Goal: Task Accomplishment & Management: Use online tool/utility

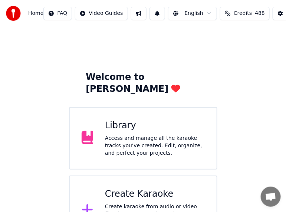
click at [142, 188] on div "Create Karaoke Create karaoke from audio or video files (MP3, MP4, and more), o…" at bounding box center [155, 210] width 100 height 45
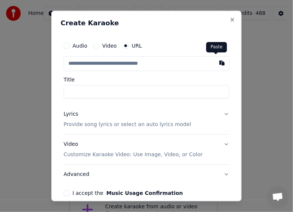
click at [214, 65] on button "button" at bounding box center [221, 62] width 15 height 13
type input "**********"
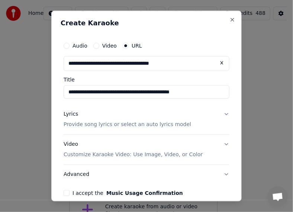
drag, startPoint x: 123, startPoint y: 92, endPoint x: 38, endPoint y: 90, distance: 85.1
click at [38, 90] on body "**********" at bounding box center [143, 122] width 286 height 245
paste input
drag, startPoint x: 119, startPoint y: 92, endPoint x: 173, endPoint y: 98, distance: 54.2
click at [173, 98] on input "**********" at bounding box center [147, 91] width 166 height 13
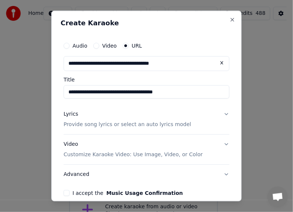
click at [68, 91] on input "**********" at bounding box center [147, 91] width 166 height 13
paste input "**********"
drag, startPoint x: 165, startPoint y: 90, endPoint x: 248, endPoint y: 91, distance: 83.2
click at [248, 91] on body "**********" at bounding box center [143, 122] width 286 height 245
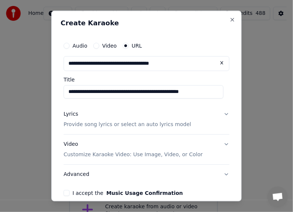
drag, startPoint x: 221, startPoint y: 94, endPoint x: 139, endPoint y: 90, distance: 81.8
click at [137, 90] on input "**********" at bounding box center [144, 91] width 160 height 13
type input "**********"
click at [215, 121] on button "Lyrics Provide song lyrics or select an auto lyrics model" at bounding box center [147, 119] width 166 height 30
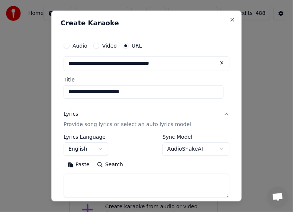
click at [101, 147] on body "**********" at bounding box center [143, 122] width 286 height 245
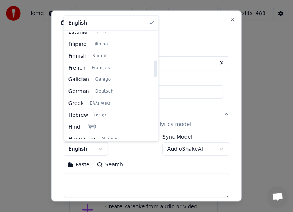
scroll to position [223, 0]
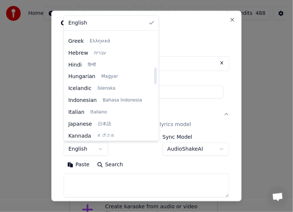
select select "**"
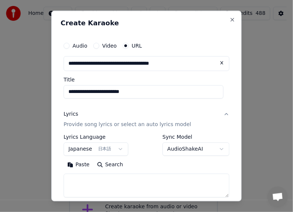
click at [89, 166] on button "Paste" at bounding box center [79, 165] width 30 height 12
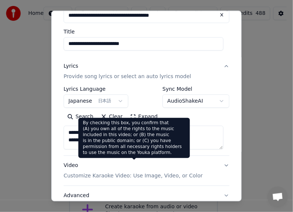
scroll to position [104, 0]
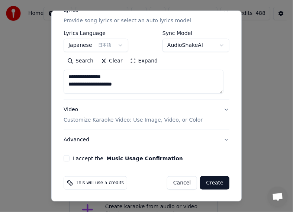
click at [86, 140] on button "Advanced" at bounding box center [147, 139] width 166 height 19
type textarea "**********"
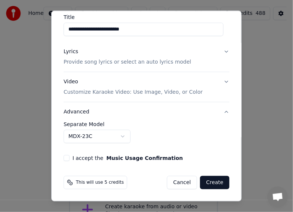
scroll to position [62, 0]
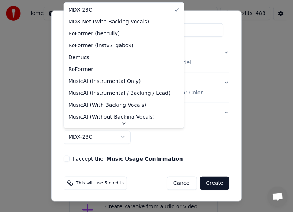
click at [121, 139] on body "**********" at bounding box center [143, 122] width 286 height 245
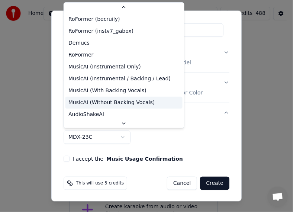
scroll to position [17, 0]
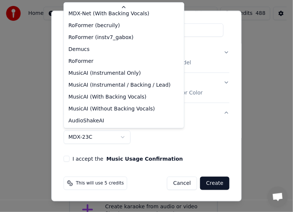
select select "**********"
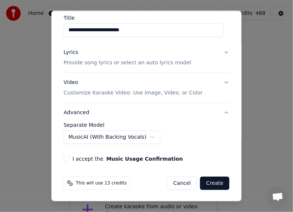
click at [66, 157] on button "I accept the Music Usage Confirmation" at bounding box center [67, 158] width 6 height 6
click at [212, 185] on button "Create" at bounding box center [214, 182] width 29 height 13
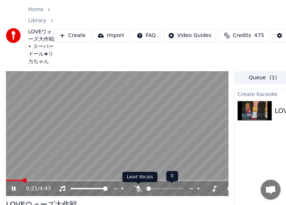
click at [139, 189] on icon at bounding box center [138, 189] width 7 height 6
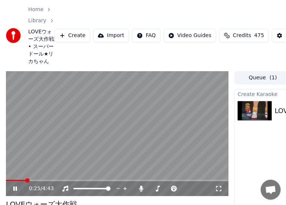
click at [124, 111] on video at bounding box center [117, 134] width 223 height 126
click at [71, 37] on button "Create" at bounding box center [73, 35] width 36 height 13
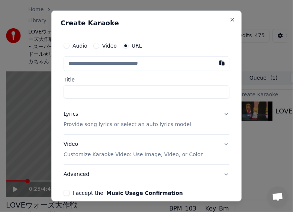
click at [143, 67] on input "text" at bounding box center [147, 63] width 166 height 15
click at [93, 66] on input "text" at bounding box center [147, 63] width 166 height 15
click at [214, 66] on button "button" at bounding box center [221, 62] width 15 height 13
type input "**********"
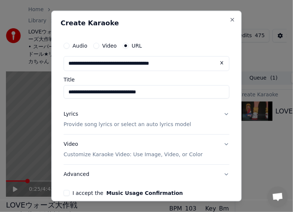
click at [92, 92] on input "**********" at bounding box center [147, 91] width 166 height 13
drag, startPoint x: 162, startPoint y: 91, endPoint x: 208, endPoint y: 92, distance: 46.1
click at [208, 92] on input "**********" at bounding box center [147, 91] width 166 height 13
type input "**********"
click button at bounding box center [221, 62] width 15 height 13
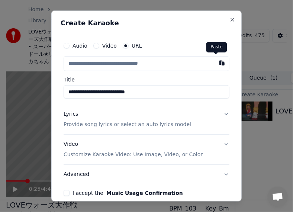
click at [214, 66] on button "button" at bounding box center [221, 62] width 15 height 13
type input "**********"
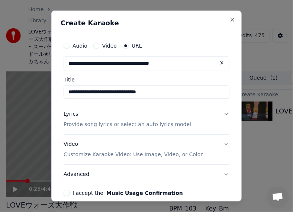
drag, startPoint x: 165, startPoint y: 93, endPoint x: 202, endPoint y: 96, distance: 36.9
click at [202, 96] on input "**********" at bounding box center [147, 91] width 166 height 13
click at [94, 92] on input "**********" at bounding box center [147, 91] width 166 height 13
type input "**********"
click at [119, 125] on p "Provide song lyrics or select an auto lyrics model" at bounding box center [127, 124] width 127 height 7
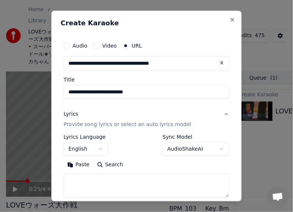
drag, startPoint x: 161, startPoint y: 92, endPoint x: 66, endPoint y: 93, distance: 94.7
click at [66, 93] on input "**********" at bounding box center [147, 91] width 166 height 13
click at [104, 150] on body "**********" at bounding box center [143, 106] width 286 height 212
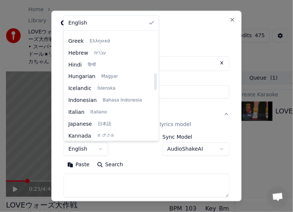
scroll to position [260, 0]
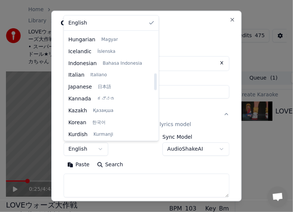
select select "**"
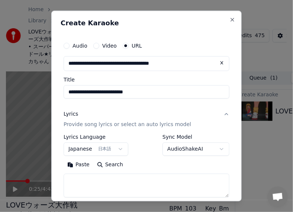
click at [216, 152] on body "**********" at bounding box center [143, 106] width 286 height 212
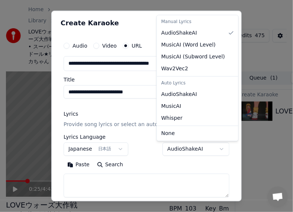
select select "****"
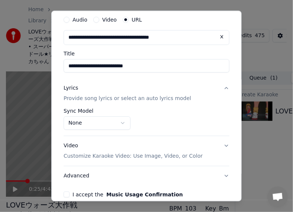
scroll to position [62, 0]
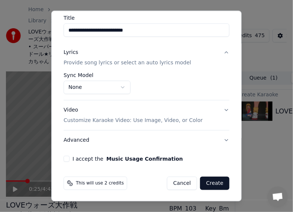
click at [84, 139] on button "Advanced" at bounding box center [147, 139] width 166 height 19
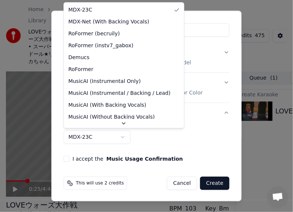
click at [123, 139] on body "**********" at bounding box center [143, 106] width 286 height 212
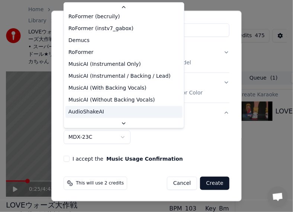
scroll to position [17, 0]
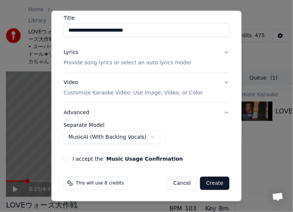
click at [66, 155] on button "I accept the Music Usage Confirmation" at bounding box center [67, 158] width 6 height 6
click at [203, 183] on button "Create" at bounding box center [214, 182] width 29 height 13
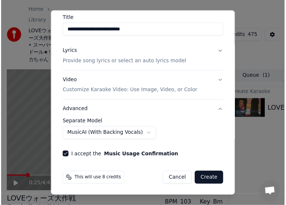
scroll to position [62, 0]
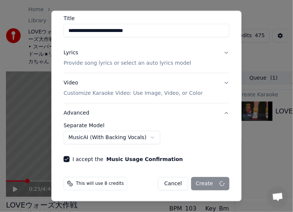
select select "******"
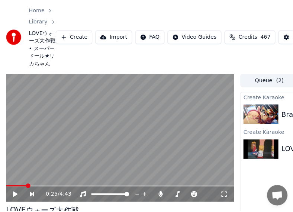
scroll to position [0, 0]
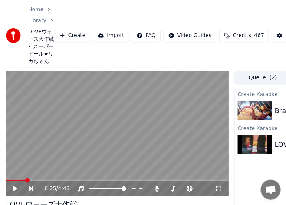
click at [75, 38] on button "Create" at bounding box center [73, 35] width 36 height 13
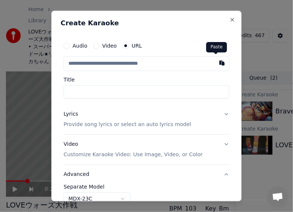
click at [214, 64] on button "button" at bounding box center [221, 62] width 15 height 13
type input "**********"
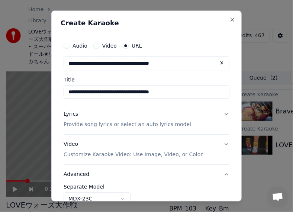
click at [90, 93] on input "**********" at bounding box center [147, 91] width 166 height 13
click at [89, 93] on input "**********" at bounding box center [147, 91] width 166 height 13
drag, startPoint x: 89, startPoint y: 93, endPoint x: 39, endPoint y: 94, distance: 49.8
click at [39, 94] on body "**********" at bounding box center [143, 106] width 286 height 212
click at [71, 95] on input "**********" at bounding box center [147, 91] width 166 height 13
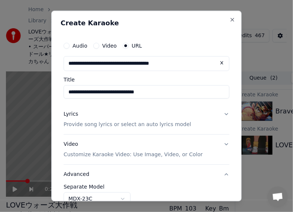
drag, startPoint x: 89, startPoint y: 91, endPoint x: 99, endPoint y: 94, distance: 10.2
click at [99, 94] on input "**********" at bounding box center [147, 91] width 166 height 13
click at [94, 88] on input "**********" at bounding box center [147, 91] width 166 height 13
click at [92, 91] on input "**********" at bounding box center [147, 91] width 166 height 13
click at [172, 96] on input "**********" at bounding box center [147, 91] width 166 height 13
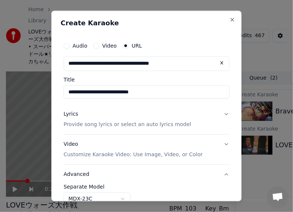
drag, startPoint x: 186, startPoint y: 91, endPoint x: 64, endPoint y: 94, distance: 121.5
click at [64, 94] on input "**********" at bounding box center [147, 91] width 166 height 13
type input "**********"
click at [222, 115] on button "Lyrics Provide song lyrics or select an auto lyrics model" at bounding box center [147, 120] width 166 height 30
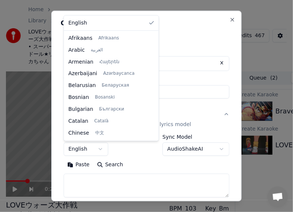
click at [101, 149] on body "**********" at bounding box center [143, 106] width 286 height 212
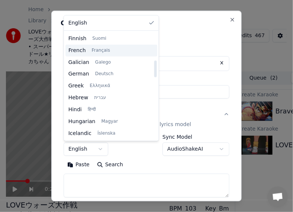
scroll to position [223, 0]
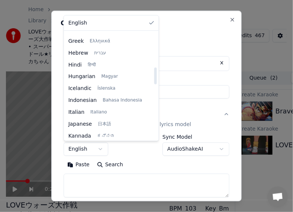
select select "**"
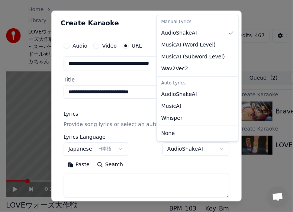
click at [202, 150] on body "**********" at bounding box center [143, 106] width 286 height 212
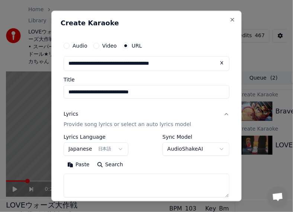
click at [142, 105] on body "**********" at bounding box center [143, 106] width 286 height 212
click at [82, 164] on button "Paste" at bounding box center [79, 165] width 30 height 12
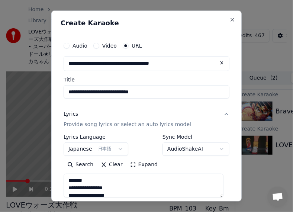
scroll to position [104, 0]
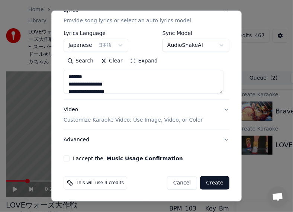
click at [68, 160] on button "I accept the Music Usage Confirmation" at bounding box center [67, 158] width 6 height 6
click at [71, 140] on button "Advanced" at bounding box center [147, 139] width 166 height 19
type textarea "**********"
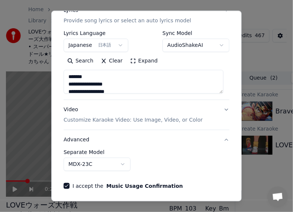
scroll to position [62, 0]
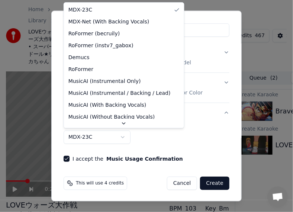
click at [122, 139] on body "**********" at bounding box center [143, 106] width 286 height 212
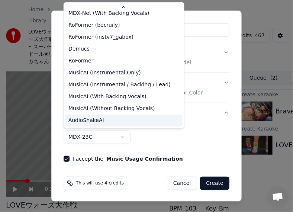
scroll to position [17, 0]
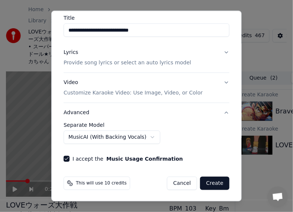
click at [201, 181] on button "Create" at bounding box center [214, 182] width 29 height 13
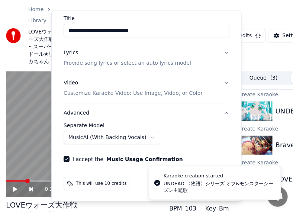
select select "******"
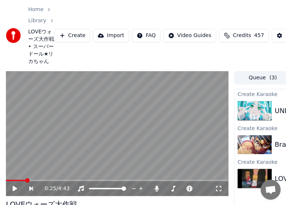
click at [62, 36] on button "Create" at bounding box center [73, 35] width 36 height 13
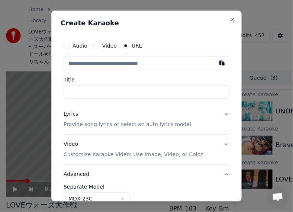
click at [192, 65] on input "text" at bounding box center [147, 63] width 166 height 15
click at [214, 65] on button "button" at bounding box center [221, 62] width 15 height 13
type input "**********"
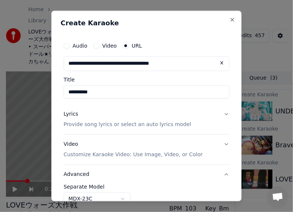
click at [135, 95] on input "**********" at bounding box center [147, 91] width 166 height 13
paste input "**********"
type input "**********"
click at [122, 121] on p "Provide song lyrics or select an auto lyrics model" at bounding box center [127, 124] width 127 height 7
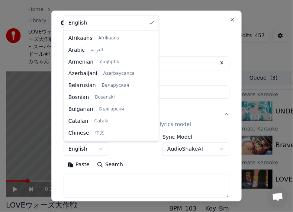
click at [100, 147] on body "**********" at bounding box center [143, 106] width 286 height 212
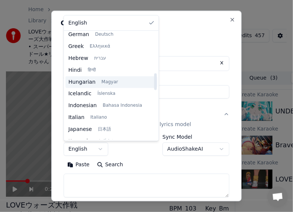
scroll to position [260, 0]
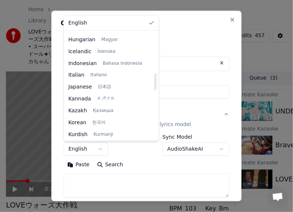
select select "**"
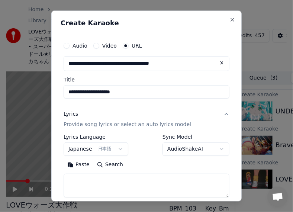
click at [80, 166] on button "Paste" at bounding box center [79, 165] width 30 height 12
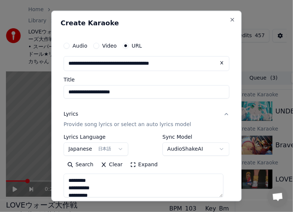
scroll to position [104, 0]
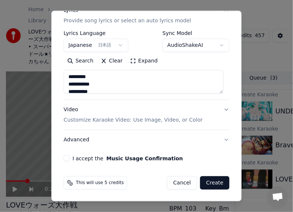
click at [104, 139] on button "Advanced" at bounding box center [147, 139] width 166 height 19
type textarea "**********"
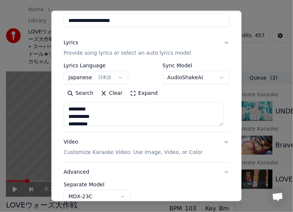
scroll to position [62, 0]
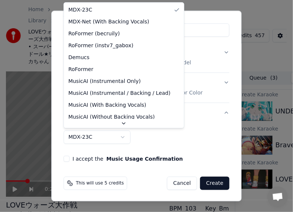
click at [127, 137] on body "**********" at bounding box center [143, 106] width 286 height 212
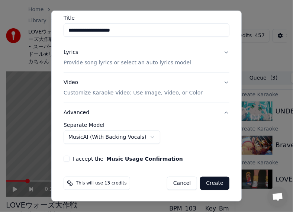
click at [67, 157] on button "I accept the Music Usage Confirmation" at bounding box center [67, 158] width 6 height 6
click at [201, 181] on button "Create" at bounding box center [214, 182] width 29 height 13
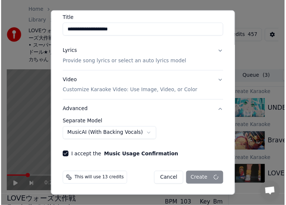
scroll to position [62, 0]
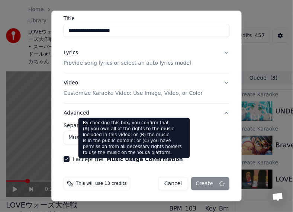
select select "******"
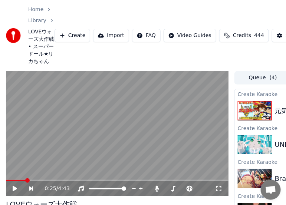
scroll to position [0, 115]
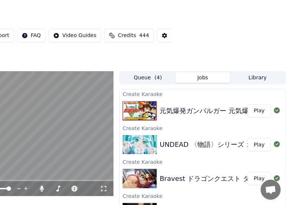
click at [261, 113] on button "Play" at bounding box center [259, 110] width 23 height 13
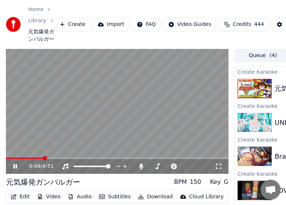
click at [165, 105] on video at bounding box center [117, 112] width 223 height 126
click at [62, 28] on button "Create" at bounding box center [73, 24] width 36 height 13
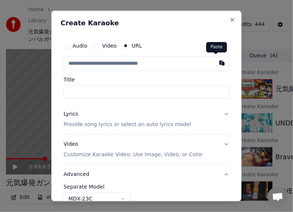
click at [214, 63] on button "button" at bounding box center [221, 62] width 15 height 13
type input "**********"
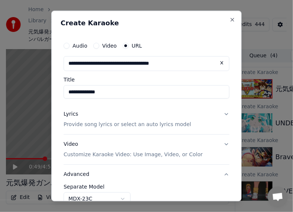
click at [99, 94] on input "**********" at bounding box center [147, 91] width 166 height 13
drag, startPoint x: 94, startPoint y: 90, endPoint x: 134, endPoint y: 93, distance: 39.5
click at [134, 93] on input "**********" at bounding box center [147, 91] width 166 height 13
click at [100, 92] on input "**********" at bounding box center [147, 91] width 166 height 13
drag, startPoint x: 104, startPoint y: 92, endPoint x: 130, endPoint y: 94, distance: 26.8
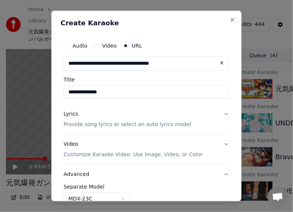
click at [130, 94] on input "**********" at bounding box center [147, 91] width 166 height 13
click at [65, 90] on input "**********" at bounding box center [147, 91] width 166 height 13
paste input "******"
drag, startPoint x: 131, startPoint y: 91, endPoint x: 179, endPoint y: 93, distance: 47.6
click at [179, 93] on input "**********" at bounding box center [147, 91] width 166 height 13
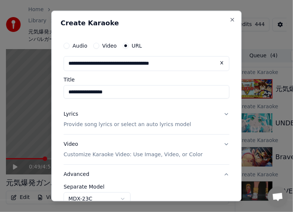
type input "**********"
click at [220, 114] on button "Lyrics Provide song lyrics or select an auto lyrics model" at bounding box center [147, 120] width 166 height 30
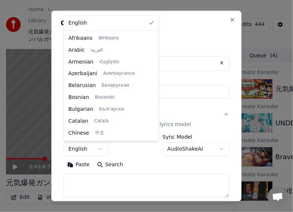
click at [100, 149] on body "**********" at bounding box center [143, 106] width 286 height 212
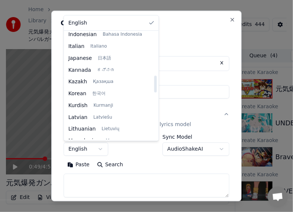
scroll to position [297, 0]
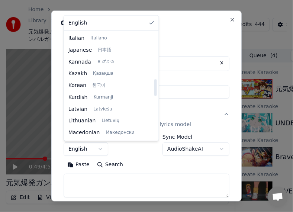
select select "**"
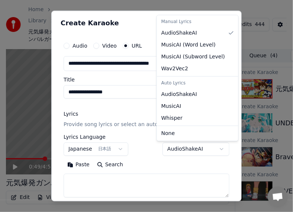
click at [214, 149] on body "**********" at bounding box center [143, 106] width 286 height 212
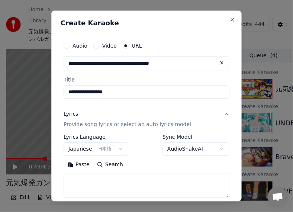
click at [154, 168] on body "**********" at bounding box center [143, 106] width 286 height 212
click at [79, 168] on button "Paste" at bounding box center [79, 165] width 30 height 12
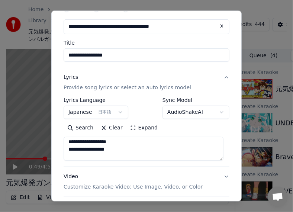
scroll to position [74, 0]
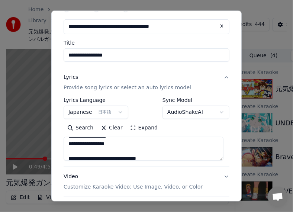
click at [108, 168] on button "Video Customize Karaoke Video: Use Image, Video, or Color" at bounding box center [147, 181] width 166 height 30
type textarea "**********"
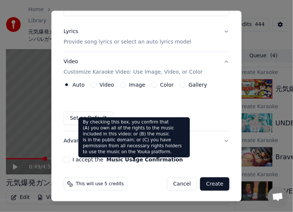
scroll to position [84, 0]
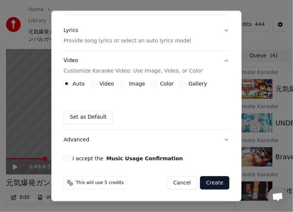
click at [88, 138] on button "Advanced" at bounding box center [147, 139] width 166 height 19
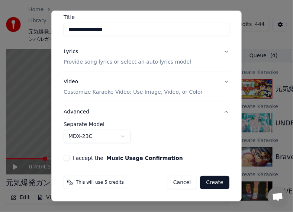
scroll to position [62, 0]
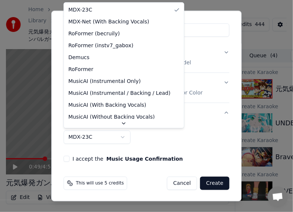
click at [103, 135] on body "**********" at bounding box center [143, 106] width 286 height 212
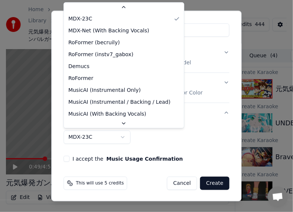
scroll to position [12, 0]
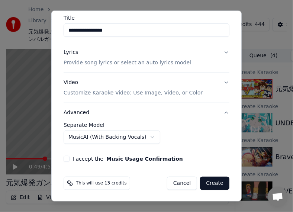
click at [69, 156] on button "I accept the Music Usage Confirmation" at bounding box center [67, 158] width 6 height 6
click at [207, 181] on button "Create" at bounding box center [214, 182] width 29 height 13
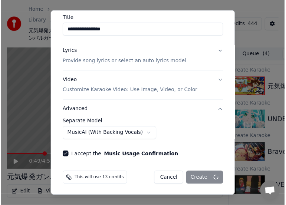
scroll to position [62, 0]
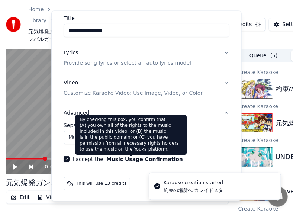
select select "******"
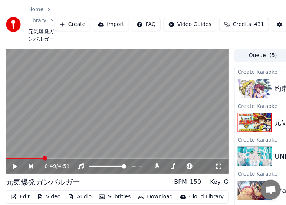
scroll to position [0, 115]
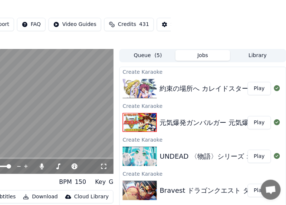
click at [259, 95] on button "Play" at bounding box center [259, 88] width 23 height 13
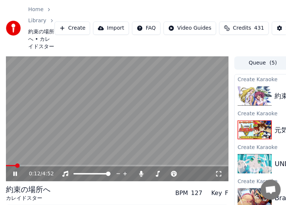
scroll to position [49, 0]
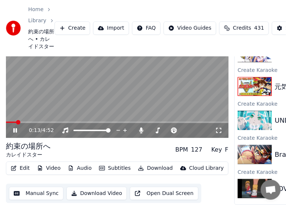
click at [27, 164] on button "Edit" at bounding box center [20, 168] width 25 height 10
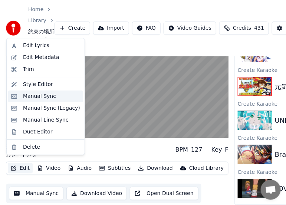
click at [41, 94] on div "Manual Sync" at bounding box center [39, 96] width 33 height 7
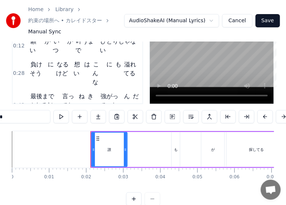
scroll to position [62, 0]
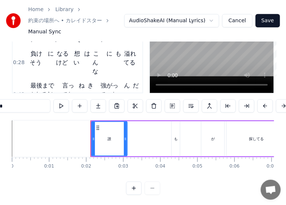
drag, startPoint x: 167, startPoint y: 205, endPoint x: 186, endPoint y: 205, distance: 18.6
click at [186, 205] on html "Home Library 約束の場所へ • カレイドスター Manual Sync AudioShakeAI (Manual Lyrics) Cancel S…" at bounding box center [143, 73] width 286 height 270
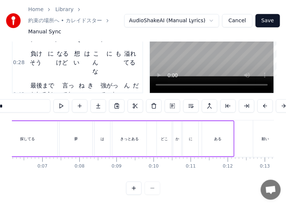
click at [42, 136] on div "探してる" at bounding box center [27, 138] width 60 height 35
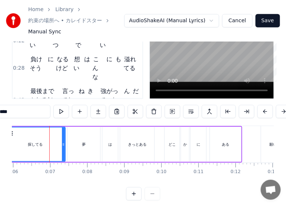
scroll to position [62, 0]
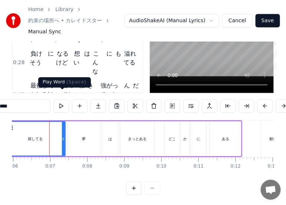
click at [66, 100] on button at bounding box center [61, 106] width 16 height 13
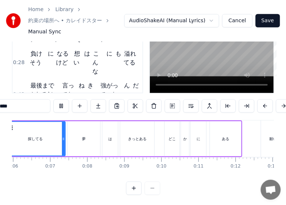
scroll to position [0, 177]
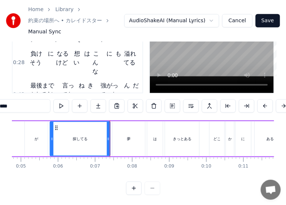
click at [26, 131] on div "が" at bounding box center [36, 138] width 23 height 35
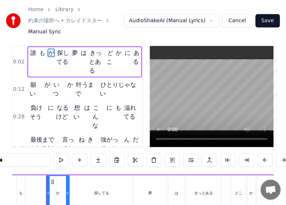
scroll to position [0, 153]
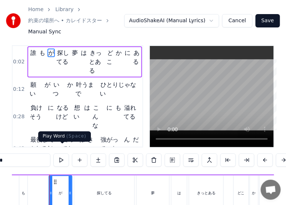
click at [62, 155] on button at bounding box center [61, 160] width 16 height 13
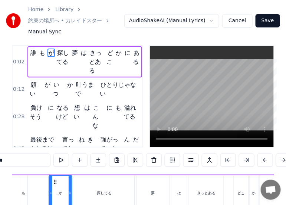
scroll to position [0, 151]
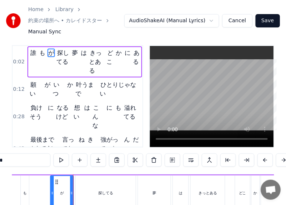
click at [21, 182] on div "も" at bounding box center [25, 193] width 8 height 35
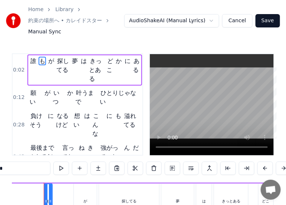
scroll to position [0, 123]
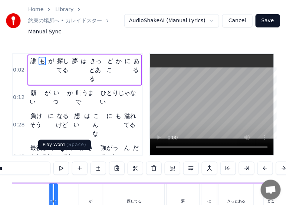
click at [59, 162] on button at bounding box center [61, 168] width 16 height 13
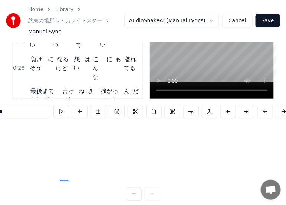
scroll to position [139, 121]
drag, startPoint x: 54, startPoint y: 182, endPoint x: 74, endPoint y: 147, distance: 40.6
click at [74, 147] on div "誰 も が 探してる 夢 は きっとある どこ か に ある 願い が いつ か 叶うまで ひとりじゃない 負けそう に なるけど 想い は こんな に も …" at bounding box center [143, 154] width 263 height 56
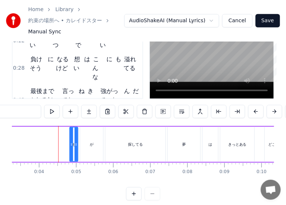
scroll to position [0, 121]
click at [52, 109] on button at bounding box center [52, 111] width 16 height 13
click at [94, 132] on div "が" at bounding box center [91, 144] width 23 height 35
type input "*"
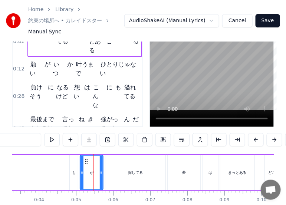
scroll to position [0, 0]
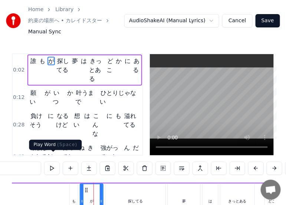
click at [58, 162] on button at bounding box center [52, 168] width 16 height 13
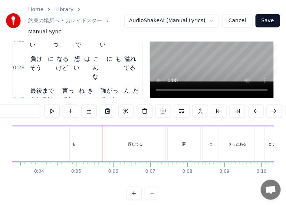
scroll to position [43, 121]
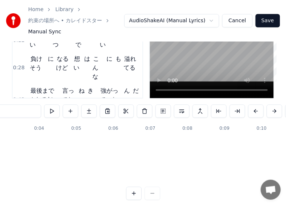
drag, startPoint x: 85, startPoint y: 181, endPoint x: 94, endPoint y: 139, distance: 42.7
click at [94, 140] on div "誰 も が 探してる 夢 は きっとある どこ か に ある 願い が いつ か 叶うまで ひとりじゃない 負けそう に なるけど 想い は こんな に も …" at bounding box center [143, 154] width 263 height 56
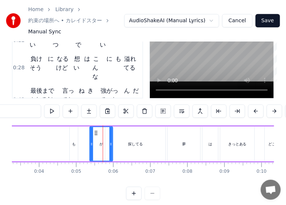
scroll to position [0, 121]
click at [90, 142] on icon at bounding box center [91, 145] width 3 height 6
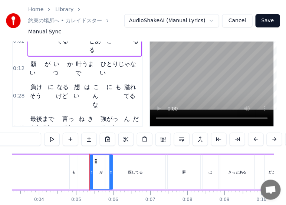
scroll to position [0, 0]
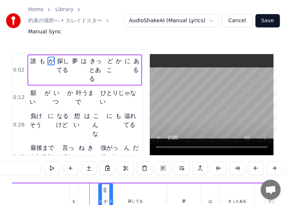
drag, startPoint x: 90, startPoint y: 188, endPoint x: 99, endPoint y: 187, distance: 8.9
click at [99, 187] on div at bounding box center [100, 202] width 3 height 34
drag, startPoint x: 75, startPoint y: 188, endPoint x: 84, endPoint y: 186, distance: 9.1
click at [87, 187] on div "誰 も が 探してる 夢 は きっとある どこ か に ある" at bounding box center [156, 201] width 374 height 37
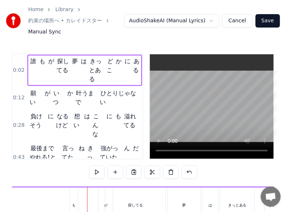
click at [70, 187] on div "も" at bounding box center [74, 204] width 8 height 35
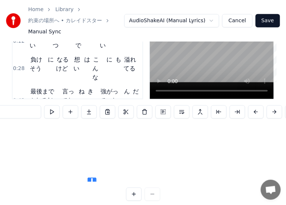
scroll to position [106, 121]
drag, startPoint x: 73, startPoint y: 182, endPoint x: 103, endPoint y: 147, distance: 45.8
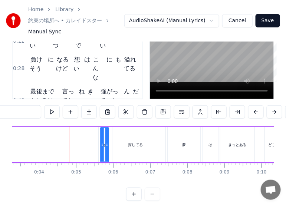
drag, startPoint x: 103, startPoint y: 145, endPoint x: 97, endPoint y: 144, distance: 6.7
click at [97, 144] on div "誰 が も 探してる 夢 は きっとある どこ か に ある" at bounding box center [156, 145] width 374 height 37
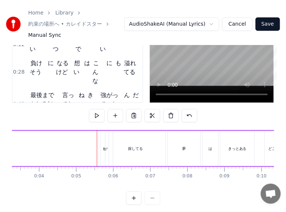
scroll to position [56, 0]
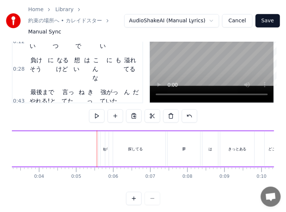
click at [100, 142] on div "も" at bounding box center [104, 148] width 9 height 35
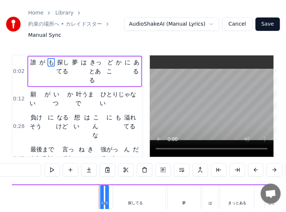
scroll to position [0, 0]
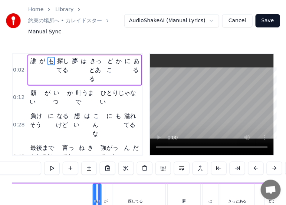
drag, startPoint x: 104, startPoint y: 183, endPoint x: 96, endPoint y: 181, distance: 7.9
click at [97, 188] on icon at bounding box center [100, 191] width 6 height 6
click at [44, 197] on div "誰 も が 探してる 夢 は きっとある どこ か に ある" at bounding box center [156, 201] width 374 height 37
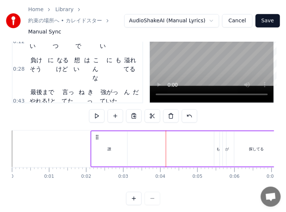
click at [111, 140] on div "誰" at bounding box center [110, 148] width 36 height 35
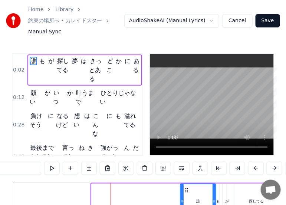
drag, startPoint x: 99, startPoint y: 182, endPoint x: 188, endPoint y: 178, distance: 88.9
click at [188, 185] on div "誰" at bounding box center [198, 202] width 35 height 34
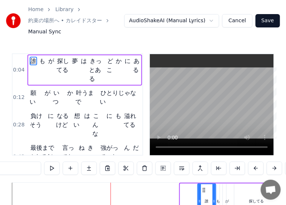
drag, startPoint x: 182, startPoint y: 180, endPoint x: 199, endPoint y: 178, distance: 17.6
click at [199, 185] on div at bounding box center [199, 202] width 3 height 34
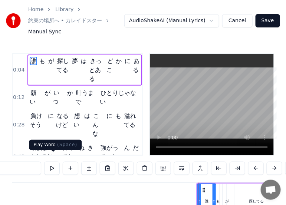
click at [56, 164] on button at bounding box center [52, 168] width 16 height 13
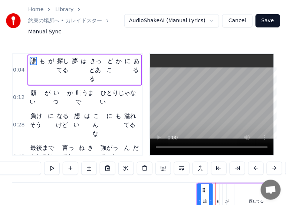
click at [211, 188] on div at bounding box center [210, 202] width 3 height 34
click at [218, 189] on div "も" at bounding box center [219, 201] width 8 height 35
click at [213, 185] on div at bounding box center [213, 202] width 3 height 34
click at [219, 185] on div at bounding box center [218, 202] width 3 height 34
click at [222, 187] on div "が" at bounding box center [227, 201] width 14 height 35
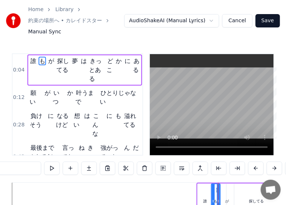
type input "*"
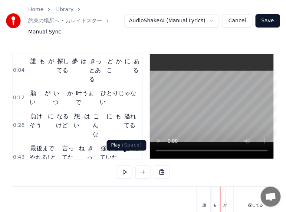
click at [127, 165] on button at bounding box center [125, 171] width 16 height 13
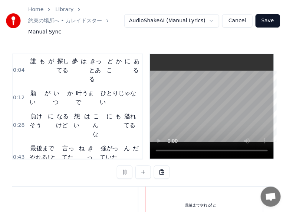
scroll to position [0, 1579]
click at [62, 157] on div "0:04 誰 も が 探してる 夢 は きっとある どこ か に ある 0:12 願い が いつ か 叶うまで ひとりじゃない 0:28 負けそう に なるけ…" at bounding box center [143, 157] width 263 height 208
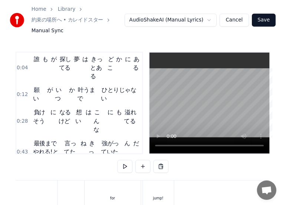
scroll to position [0, 10612]
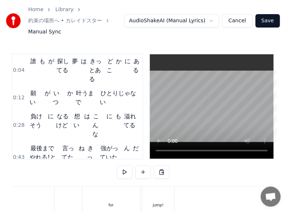
click at [58, 199] on span "あなただけ" at bounding box center [66, 203] width 31 height 9
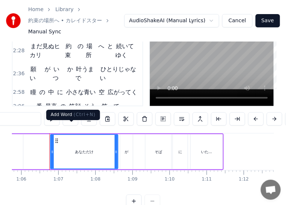
scroll to position [62, 0]
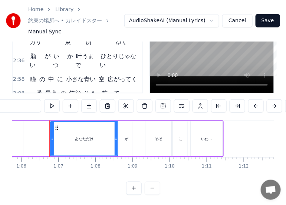
click at [112, 186] on span "for" at bounding box center [117, 190] width 10 height 9
type input "***"
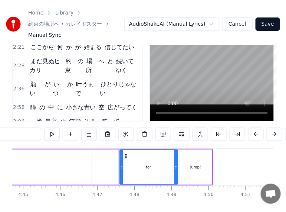
scroll to position [0, 10611]
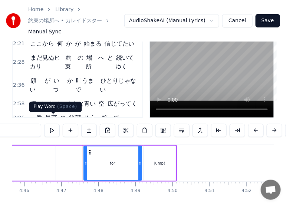
click at [54, 124] on button at bounding box center [52, 130] width 16 height 13
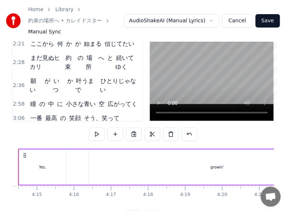
scroll to position [0, 9416]
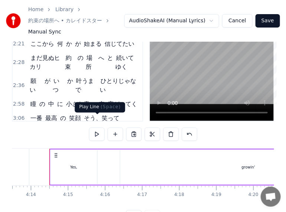
click at [95, 127] on button at bounding box center [97, 133] width 16 height 13
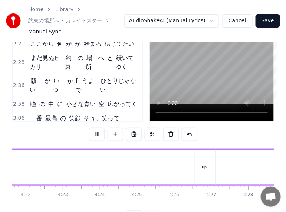
scroll to position [0, 9719]
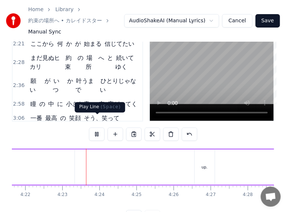
click at [96, 127] on button at bounding box center [97, 133] width 16 height 13
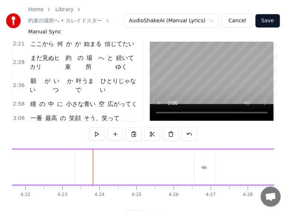
click at [68, 192] on div "誰 も が 探してる 夢 は きっとある どこ か に ある 願い が いつ か 叶うまで ひとりじゃない 負けそう に なるけど 想い は こんな に も …" at bounding box center [143, 176] width 263 height 56
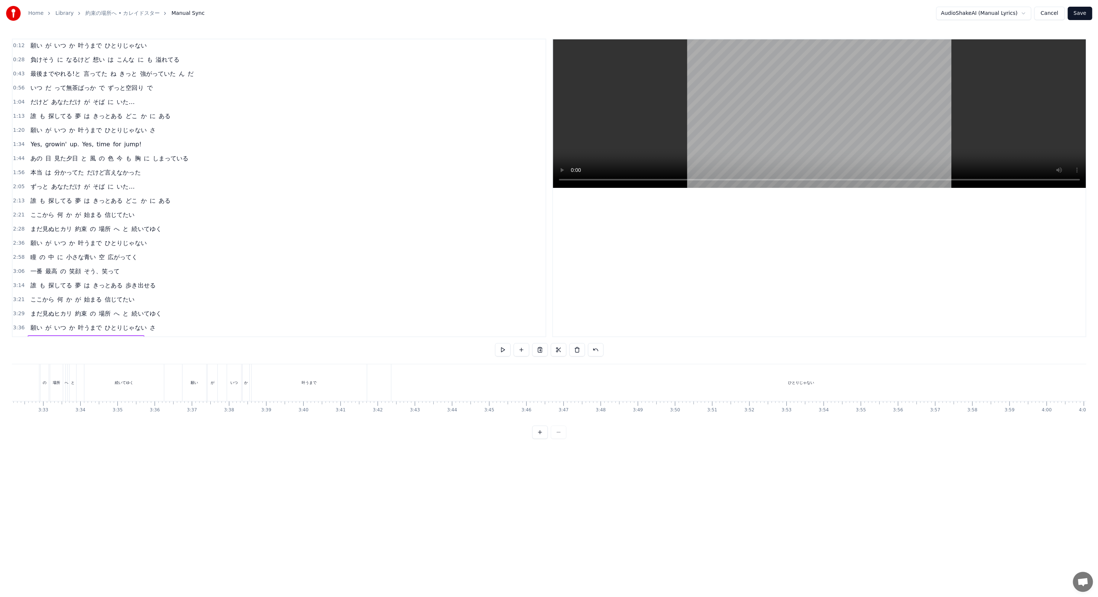
scroll to position [0, 8820]
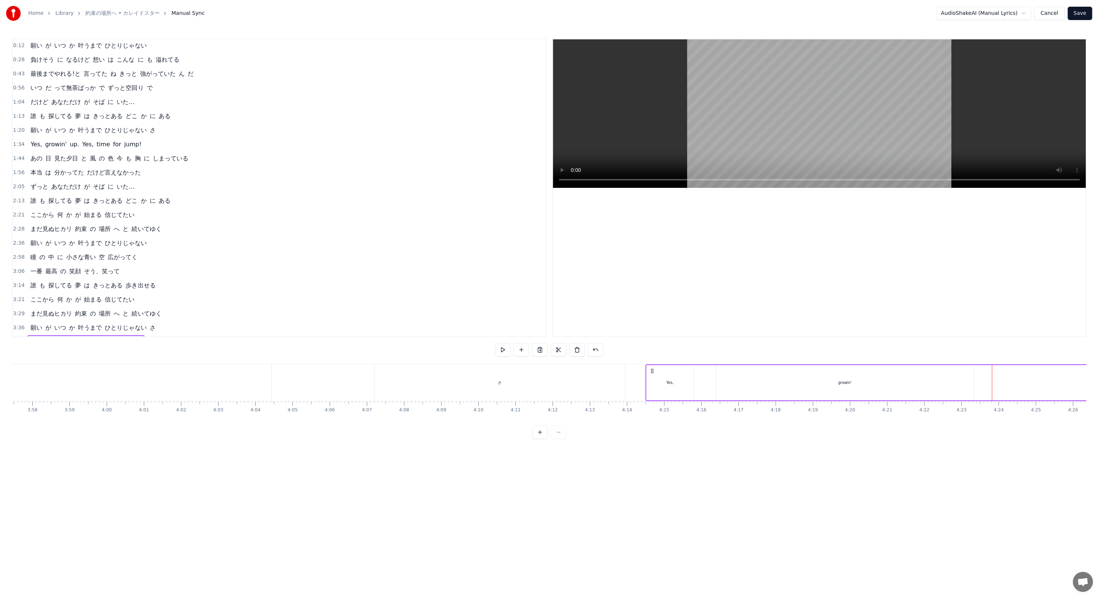
click at [973, 386] on div "growin'" at bounding box center [845, 382] width 258 height 35
drag, startPoint x: 969, startPoint y: 385, endPoint x: 771, endPoint y: 363, distance: 199.5
click at [771, 363] on div "0:04 誰 も が 探してる 夢 は きっとある どこ か に ある 0:12 願い が いつ か 叶うまで ひとりじゃない 0:28 負けそう に なるけ…" at bounding box center [549, 239] width 1074 height 400
click at [733, 374] on div "growin'" at bounding box center [746, 383] width 58 height 34
click at [462, 347] on button at bounding box center [458, 349] width 16 height 13
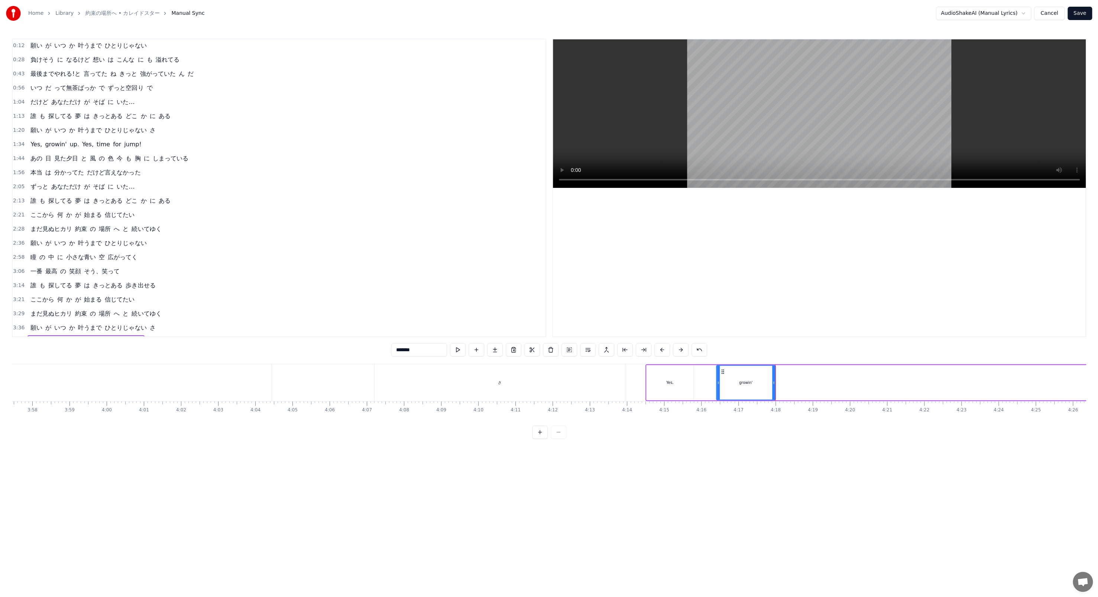
click at [675, 380] on div "Yes," at bounding box center [669, 382] width 47 height 35
drag, startPoint x: 692, startPoint y: 381, endPoint x: 672, endPoint y: 378, distance: 19.9
click at [672, 378] on div at bounding box center [671, 383] width 3 height 34
click at [457, 345] on button at bounding box center [458, 349] width 16 height 13
drag, startPoint x: 670, startPoint y: 386, endPoint x: 662, endPoint y: 384, distance: 7.9
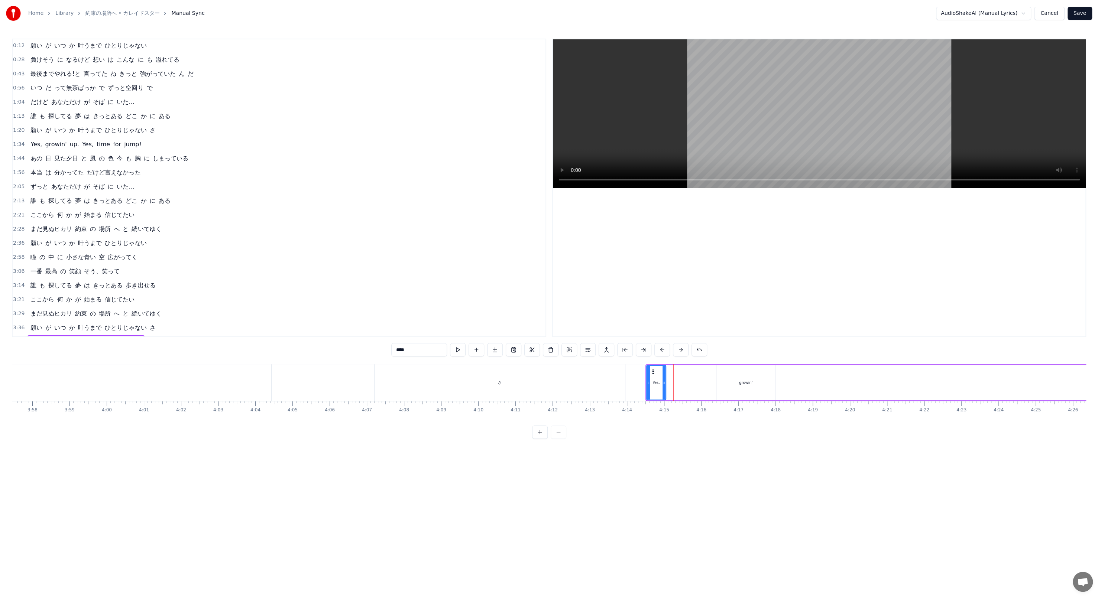
click at [662, 384] on div at bounding box center [663, 383] width 3 height 34
click at [461, 349] on button at bounding box center [458, 349] width 16 height 13
drag, startPoint x: 663, startPoint y: 384, endPoint x: 658, endPoint y: 384, distance: 4.5
click at [658, 384] on icon at bounding box center [659, 383] width 3 height 6
click at [464, 348] on button at bounding box center [458, 349] width 16 height 13
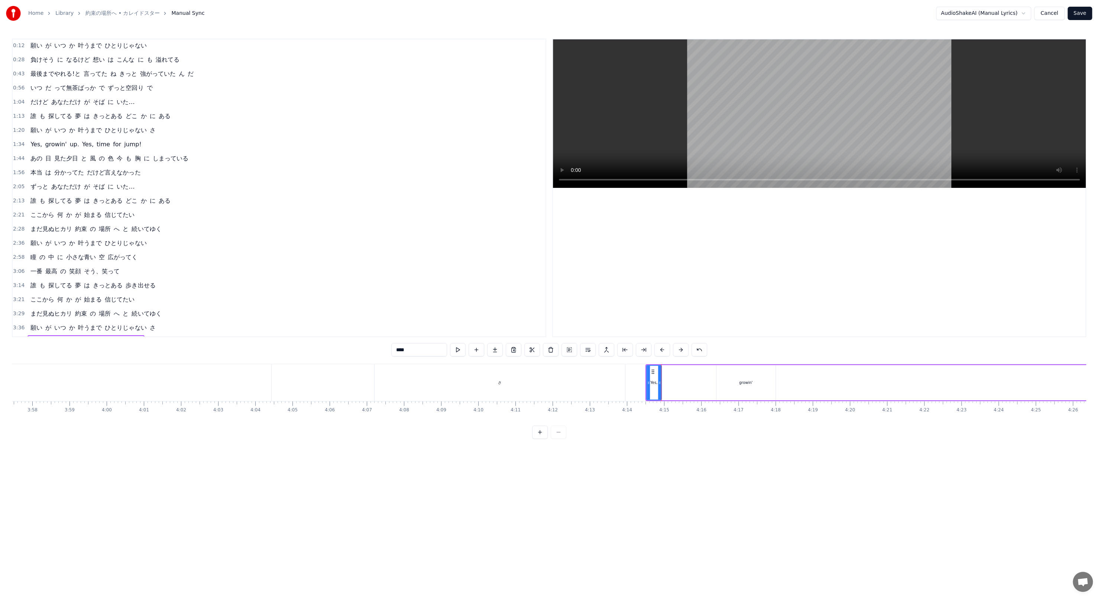
click at [745, 390] on div "growin'" at bounding box center [745, 382] width 59 height 35
drag, startPoint x: 720, startPoint y: 370, endPoint x: 663, endPoint y: 369, distance: 57.2
click at [663, 369] on icon at bounding box center [665, 372] width 6 height 6
click at [649, 381] on div "Yes," at bounding box center [653, 382] width 15 height 35
click at [678, 382] on div "growin'" at bounding box center [688, 382] width 59 height 35
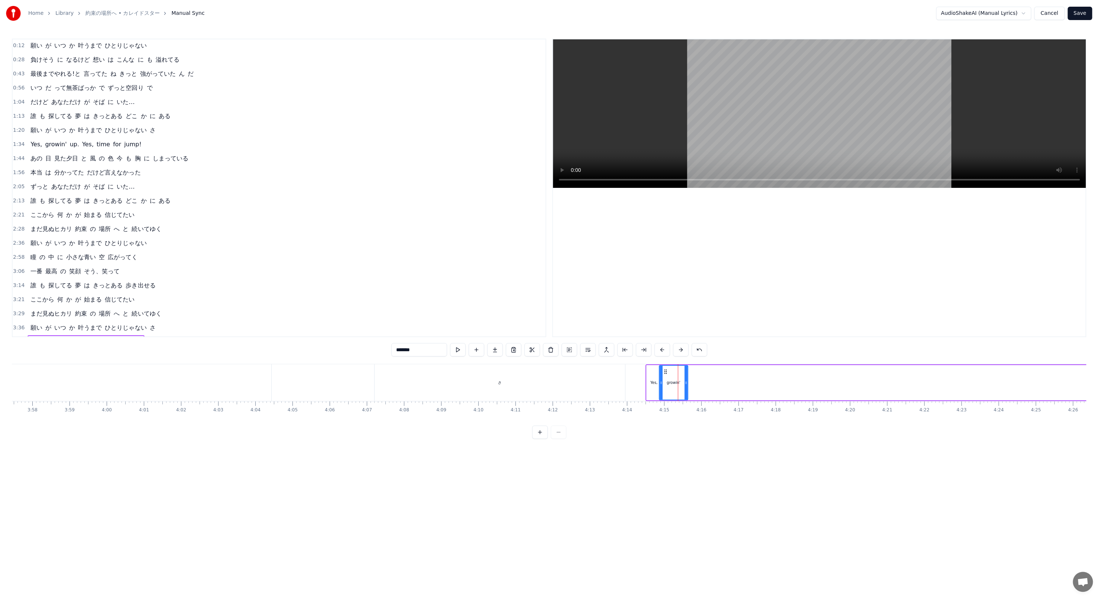
drag, startPoint x: 717, startPoint y: 388, endPoint x: 686, endPoint y: 386, distance: 30.5
click at [686, 386] on div at bounding box center [685, 383] width 3 height 34
click at [461, 351] on button at bounding box center [458, 349] width 16 height 13
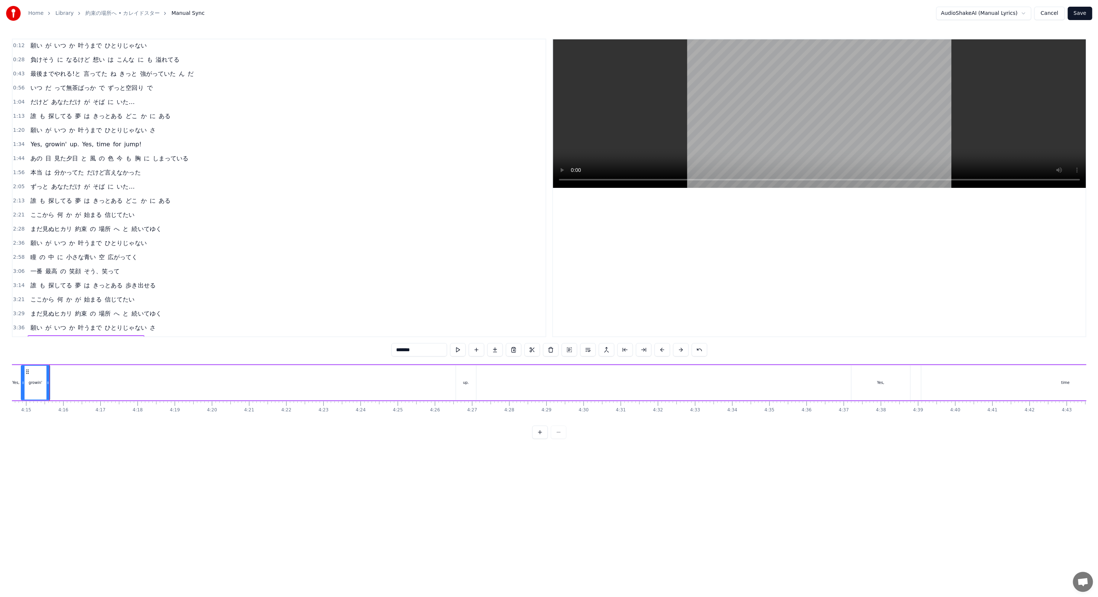
scroll to position [0, 9434]
click at [495, 376] on div "up." at bounding box center [490, 382] width 20 height 35
drag, startPoint x: 486, startPoint y: 371, endPoint x: 249, endPoint y: 356, distance: 237.1
click at [249, 356] on div "0:04 誰 も が 探してる 夢 は きっとある どこ か に ある 0:12 願い が いつ か 叶うまで ひとりじゃない 0:28 負けそう に なるけ…" at bounding box center [549, 239] width 1074 height 400
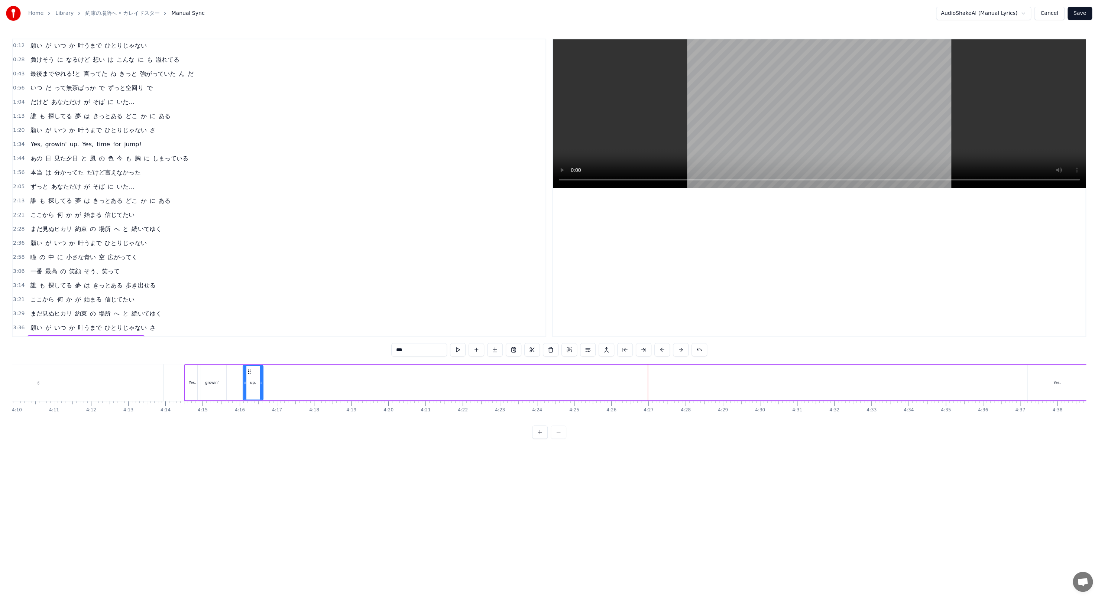
click at [218, 368] on div "growin'" at bounding box center [212, 382] width 29 height 35
type input "*******"
drag, startPoint x: 224, startPoint y: 378, endPoint x: 218, endPoint y: 377, distance: 6.5
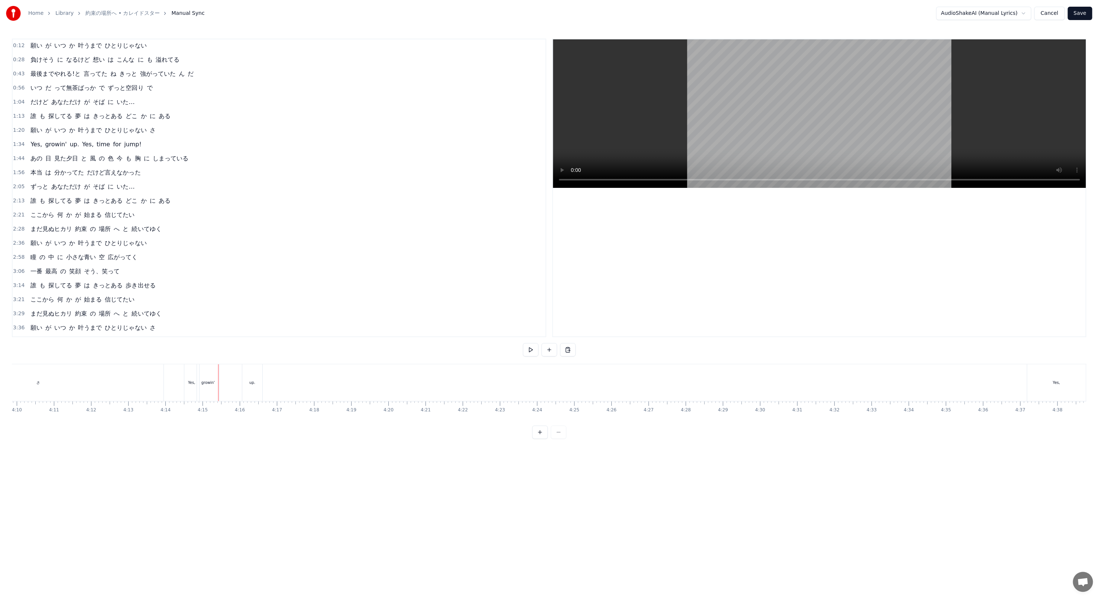
click at [252, 379] on div "up." at bounding box center [252, 382] width 20 height 37
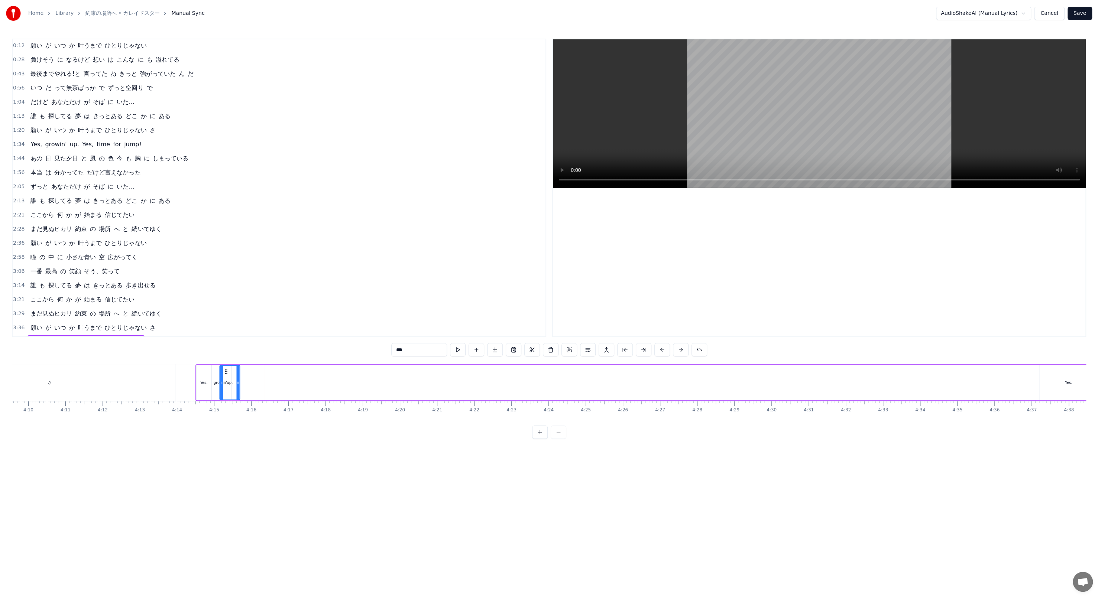
scroll to position [0, 9259]
click at [250, 374] on div "up." at bounding box center [253, 383] width 19 height 34
click at [260, 382] on icon at bounding box center [260, 383] width 3 height 6
click at [19, 338] on span "4:14" at bounding box center [19, 341] width 12 height 7
click at [500, 348] on button at bounding box center [503, 349] width 16 height 13
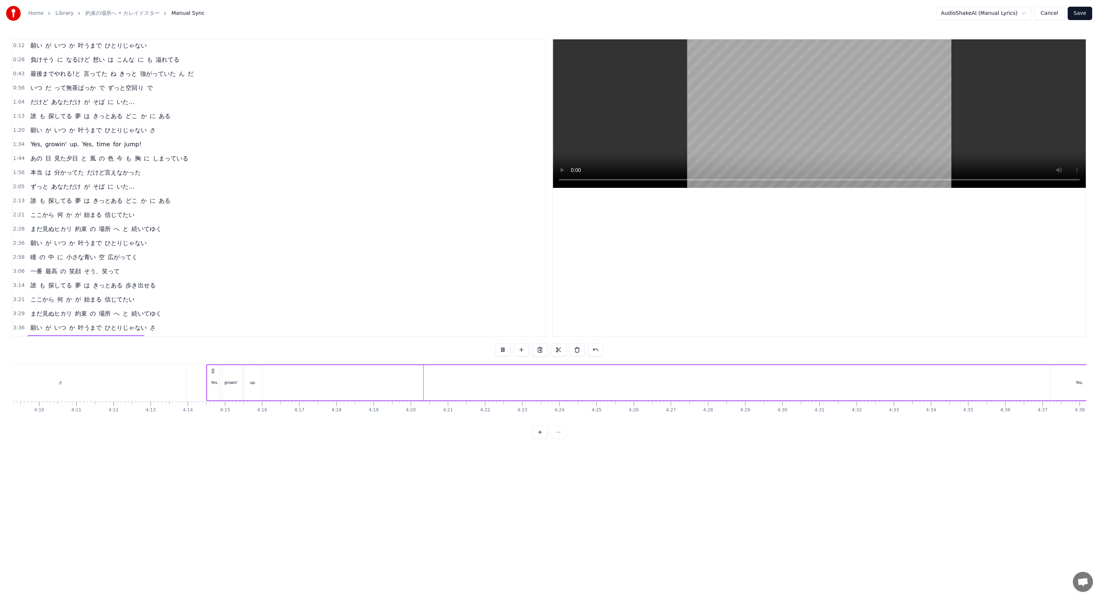
click at [479, 308] on div "3:29 まだ見ぬヒカリ 約束 の 場所 へ と 続いてゆく" at bounding box center [279, 314] width 533 height 14
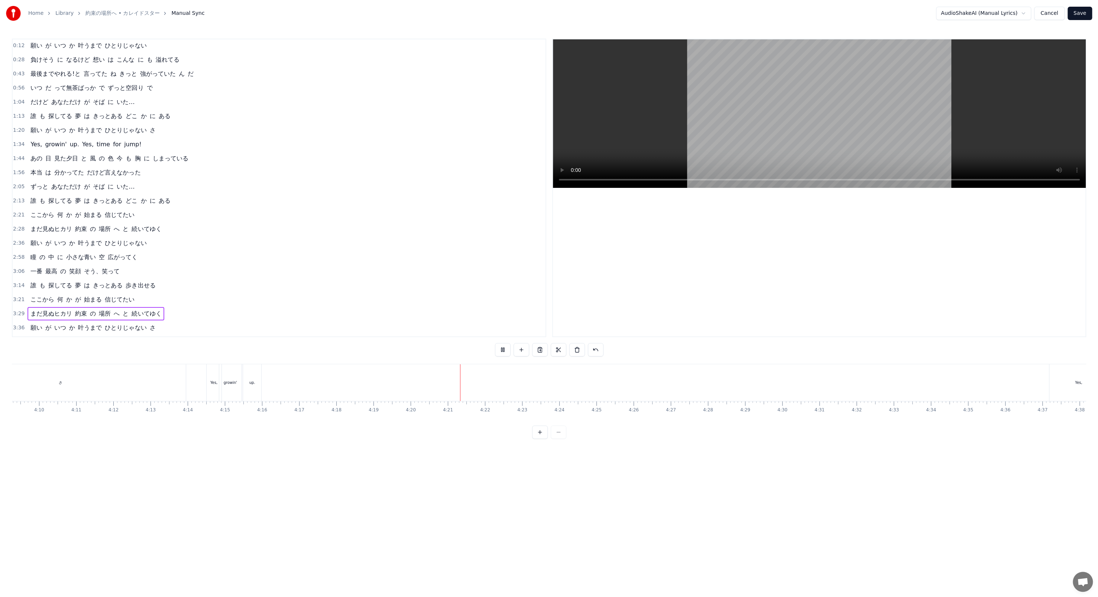
click at [469, 368] on div "Yes, growin' up. Yes, time for jump!" at bounding box center [867, 382] width 1323 height 37
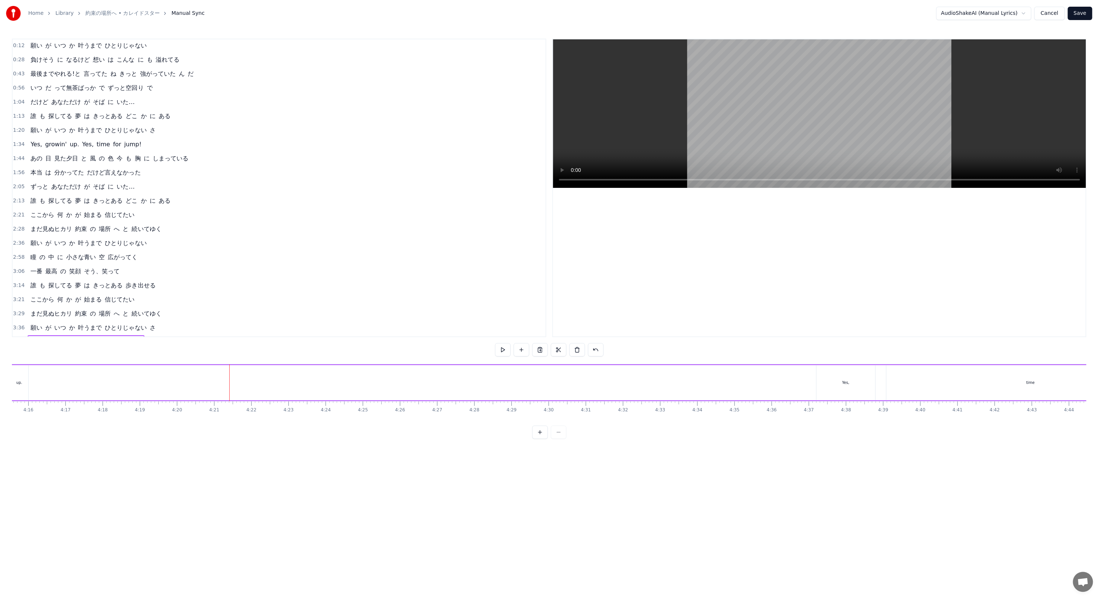
scroll to position [0, 9528]
click at [815, 373] on div "Yes," at bounding box center [810, 382] width 59 height 35
drag, startPoint x: 837, startPoint y: 380, endPoint x: 794, endPoint y: 375, distance: 43.7
click at [794, 375] on div at bounding box center [794, 383] width 3 height 34
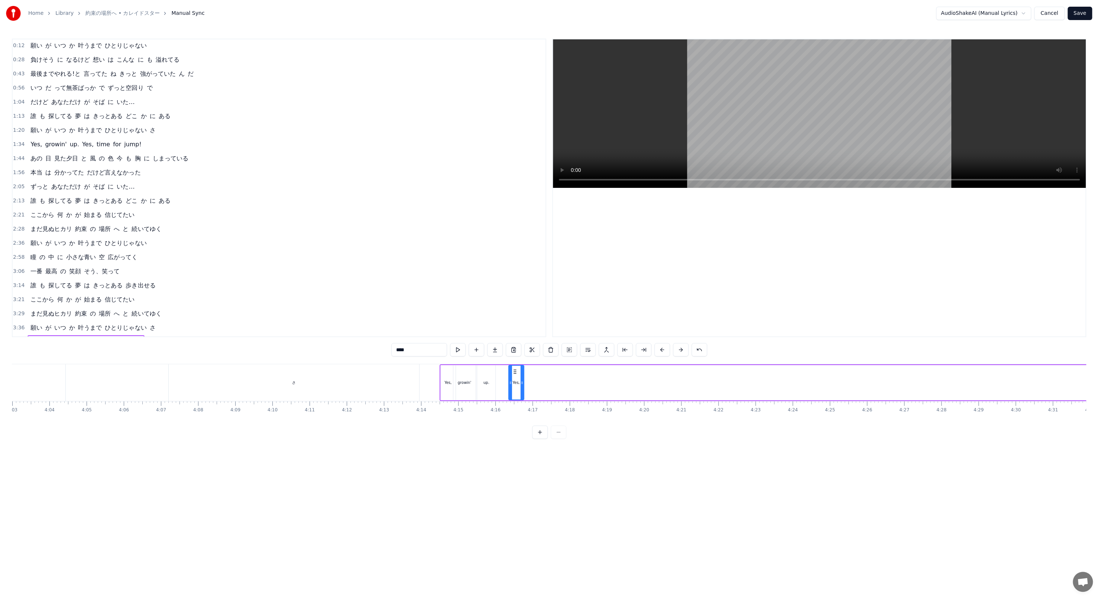
drag, startPoint x: 787, startPoint y: 372, endPoint x: 246, endPoint y: 387, distance: 541.8
drag, startPoint x: 518, startPoint y: 369, endPoint x: 511, endPoint y: 369, distance: 7.4
click at [511, 369] on icon at bounding box center [513, 372] width 6 height 6
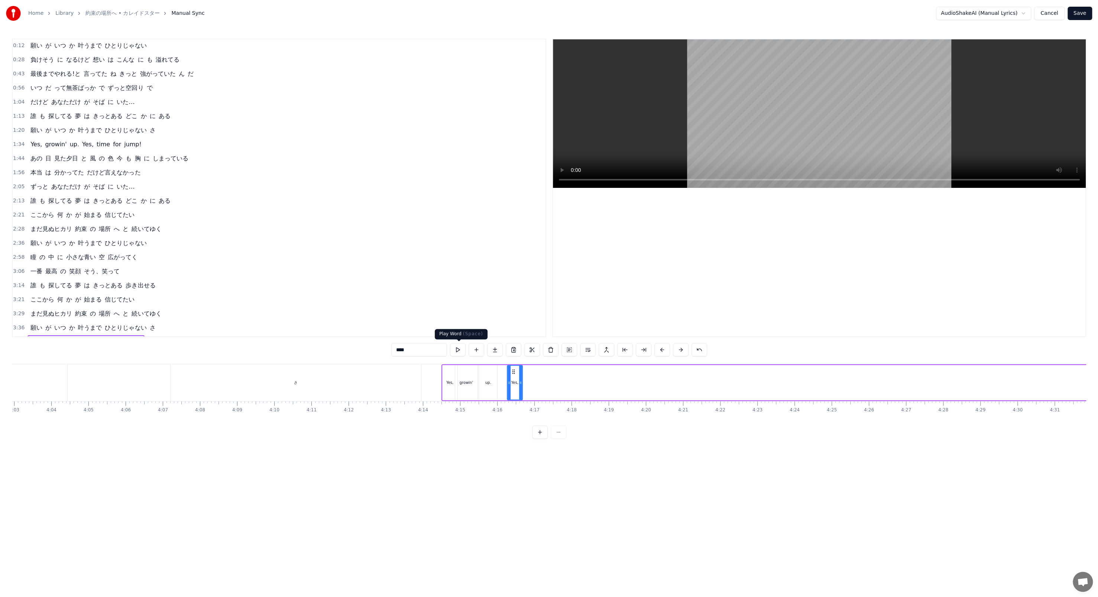
click at [455, 351] on button at bounding box center [458, 349] width 16 height 13
drag, startPoint x: 511, startPoint y: 369, endPoint x: 517, endPoint y: 369, distance: 6.0
click at [517, 369] on icon at bounding box center [519, 372] width 6 height 6
click at [454, 349] on button at bounding box center [458, 349] width 16 height 13
drag, startPoint x: 519, startPoint y: 370, endPoint x: 528, endPoint y: 368, distance: 9.9
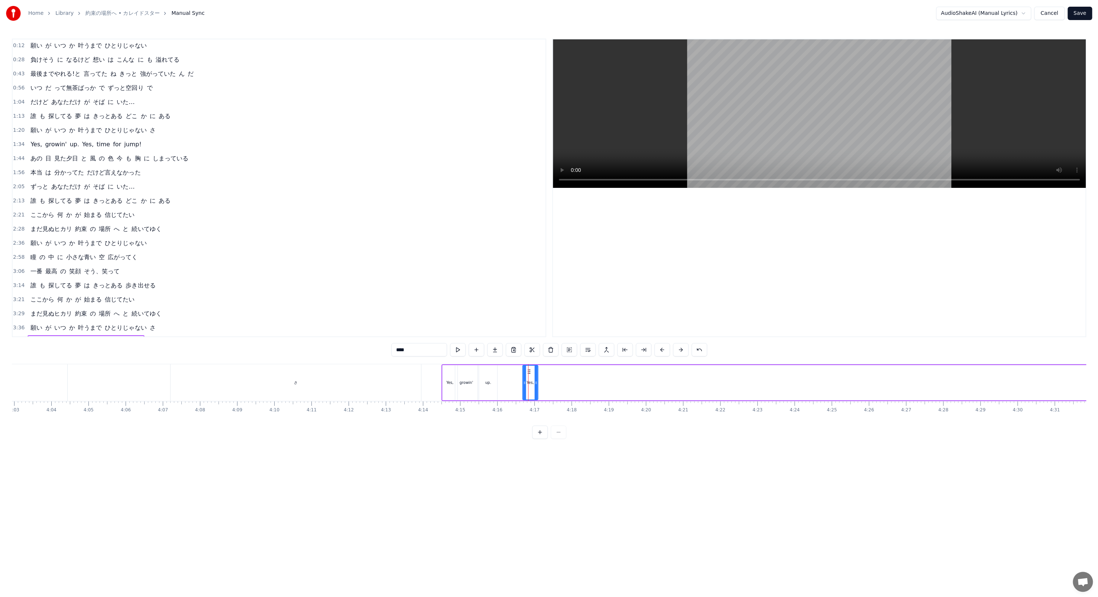
click at [528, 368] on div "Yes," at bounding box center [530, 383] width 14 height 34
click at [458, 351] on button at bounding box center [458, 349] width 16 height 13
drag, startPoint x: 527, startPoint y: 372, endPoint x: 536, endPoint y: 371, distance: 9.0
click at [536, 371] on icon at bounding box center [538, 372] width 6 height 6
click at [461, 351] on button at bounding box center [458, 349] width 16 height 13
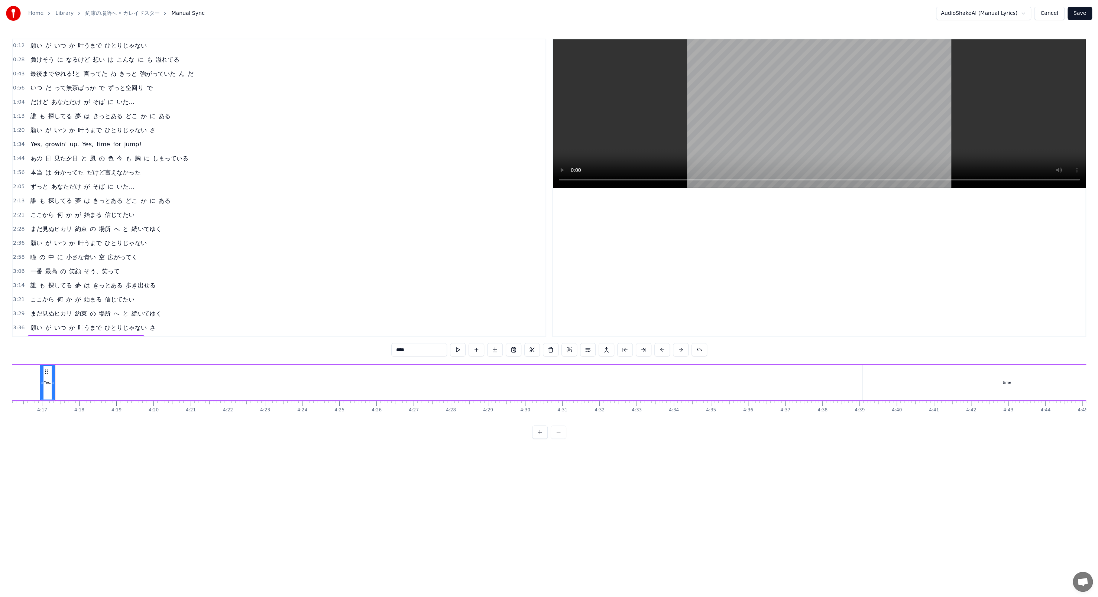
scroll to position [0, 9481]
click at [1008, 387] on div "time" at bounding box center [1042, 382] width 288 height 35
type input "****"
drag, startPoint x: 83, startPoint y: 381, endPoint x: 97, endPoint y: 383, distance: 13.8
click at [97, 383] on div "Yes, growin' up. Yes, time for jump!" at bounding box center [645, 382] width 1323 height 37
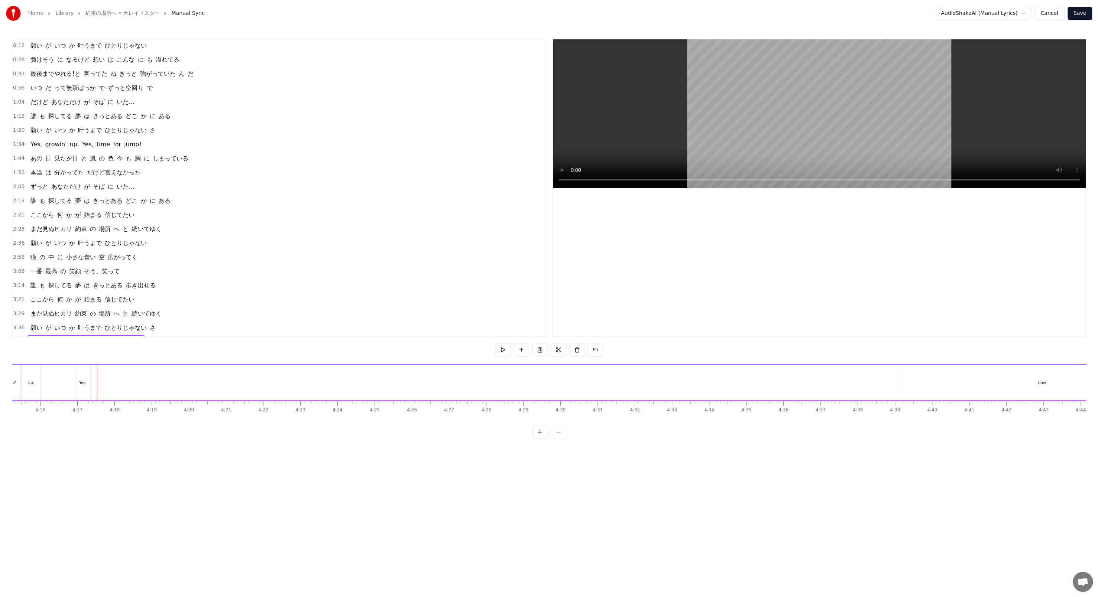
click at [88, 381] on div "Yes," at bounding box center [82, 382] width 15 height 35
drag, startPoint x: 82, startPoint y: 370, endPoint x: 547, endPoint y: 405, distance: 466.3
click at [547, 405] on div "誰 も が 探してる 夢 は きっとある どこ か に ある 願い が いつ か 叶うまで ひとりじゃない 負けそう に なるけど 想い は こんな に も …" at bounding box center [549, 392] width 1074 height 56
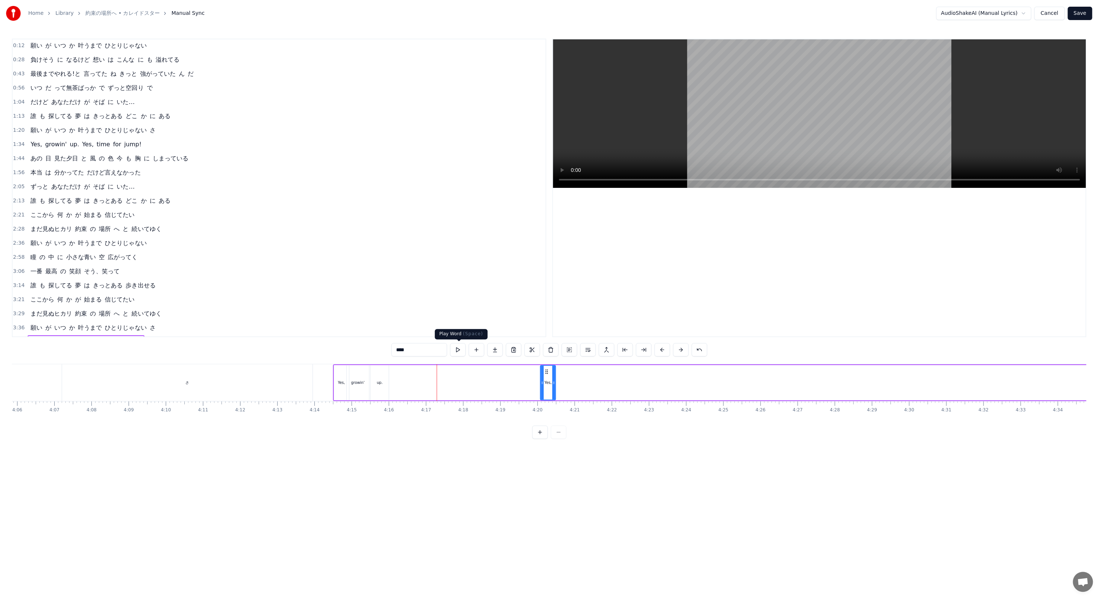
click at [460, 347] on button at bounding box center [458, 349] width 16 height 13
drag, startPoint x: 546, startPoint y: 372, endPoint x: 564, endPoint y: 371, distance: 18.2
click at [564, 371] on icon at bounding box center [565, 372] width 6 height 6
drag, startPoint x: 562, startPoint y: 370, endPoint x: 473, endPoint y: 370, distance: 88.8
click at [473, 370] on icon at bounding box center [476, 372] width 6 height 6
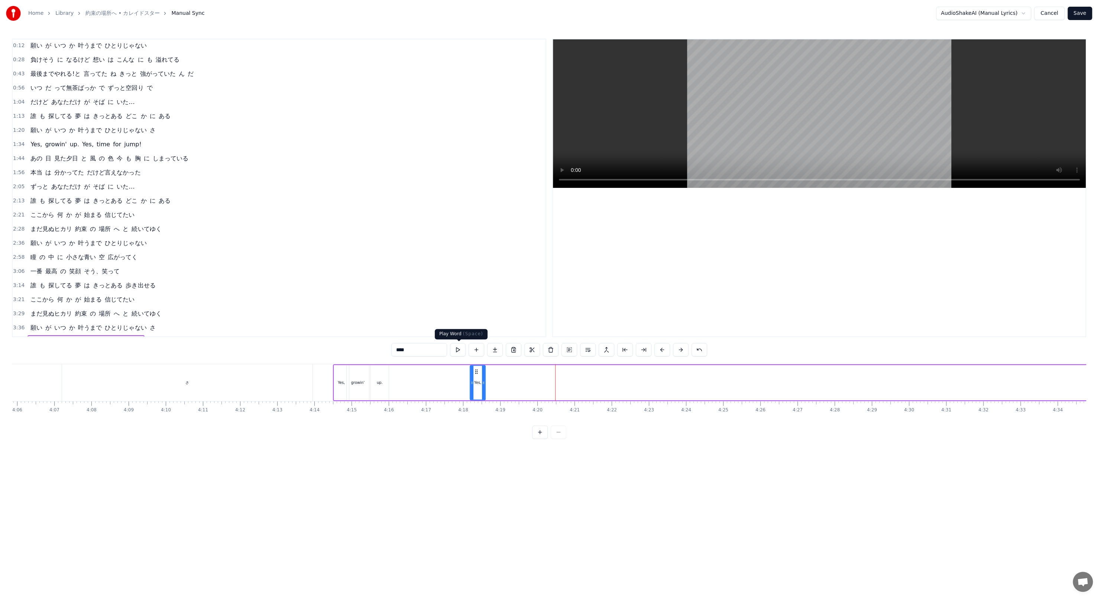
click at [459, 353] on button at bounding box center [458, 349] width 16 height 13
drag, startPoint x: 977, startPoint y: 419, endPoint x: 999, endPoint y: 422, distance: 22.1
click at [999, 420] on div "誰 も が 探してる 夢 は きっとある どこ か に ある 願い が いつ か 叶うまで ひとりじゃない 負けそう に なるけど 想い は こんな に も …" at bounding box center [549, 392] width 1074 height 56
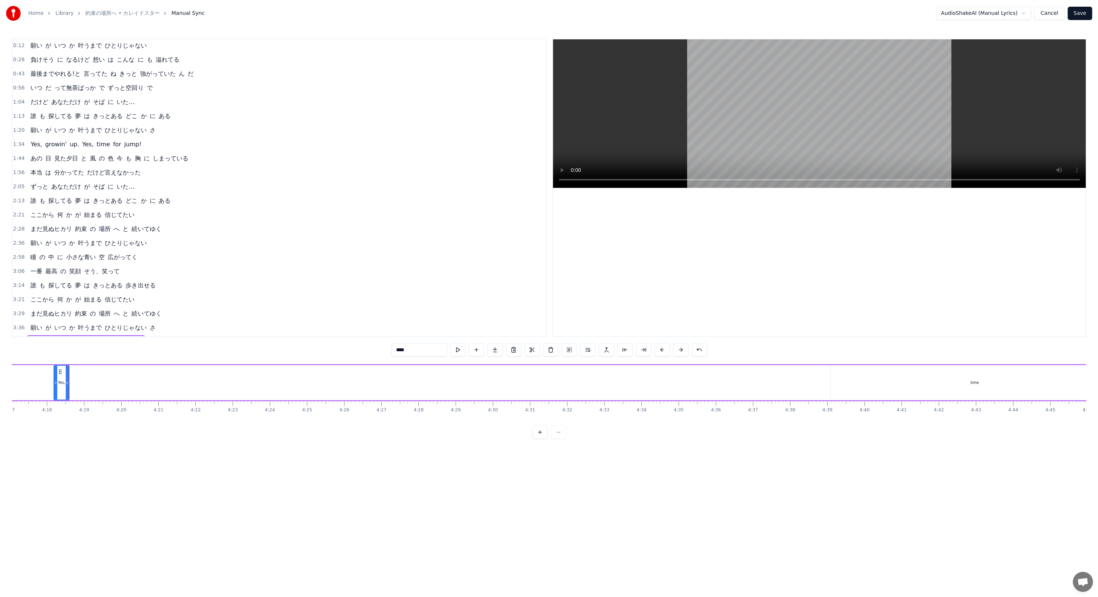
scroll to position [0, 9551]
click at [992, 385] on div "time" at bounding box center [971, 382] width 288 height 35
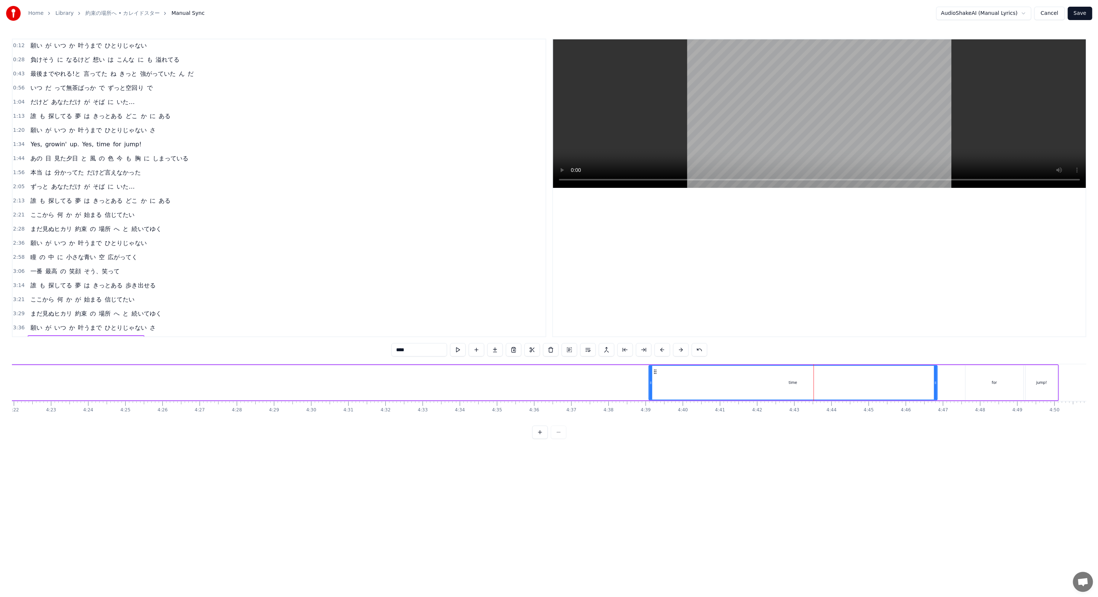
scroll to position [0, 9674]
drag, startPoint x: 991, startPoint y: 383, endPoint x: 745, endPoint y: 369, distance: 246.3
click at [745, 369] on div at bounding box center [744, 383] width 3 height 34
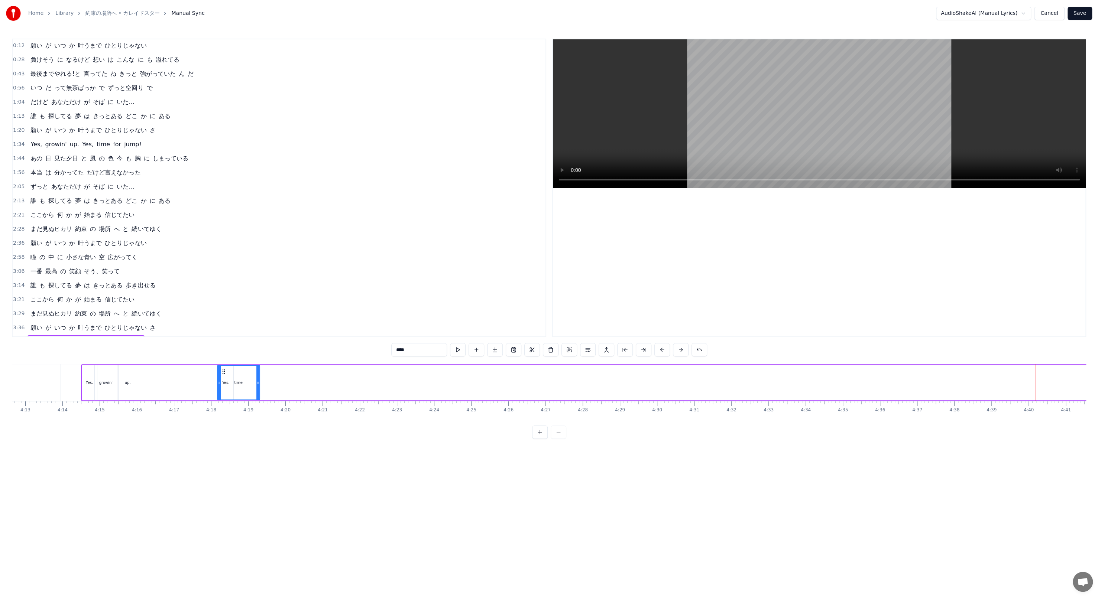
scroll to position [0, 9381]
drag, startPoint x: 708, startPoint y: 370, endPoint x: 242, endPoint y: 355, distance: 466.4
click at [242, 355] on div "0:04 誰 も が 探してる 夢 は きっとある どこ か に ある 0:12 願い が いつ か 叶うまで ひとりじゃない 0:28 負けそう に なるけ…" at bounding box center [549, 239] width 1074 height 400
drag, startPoint x: 278, startPoint y: 378, endPoint x: 253, endPoint y: 373, distance: 25.5
click at [253, 373] on div at bounding box center [253, 383] width 3 height 34
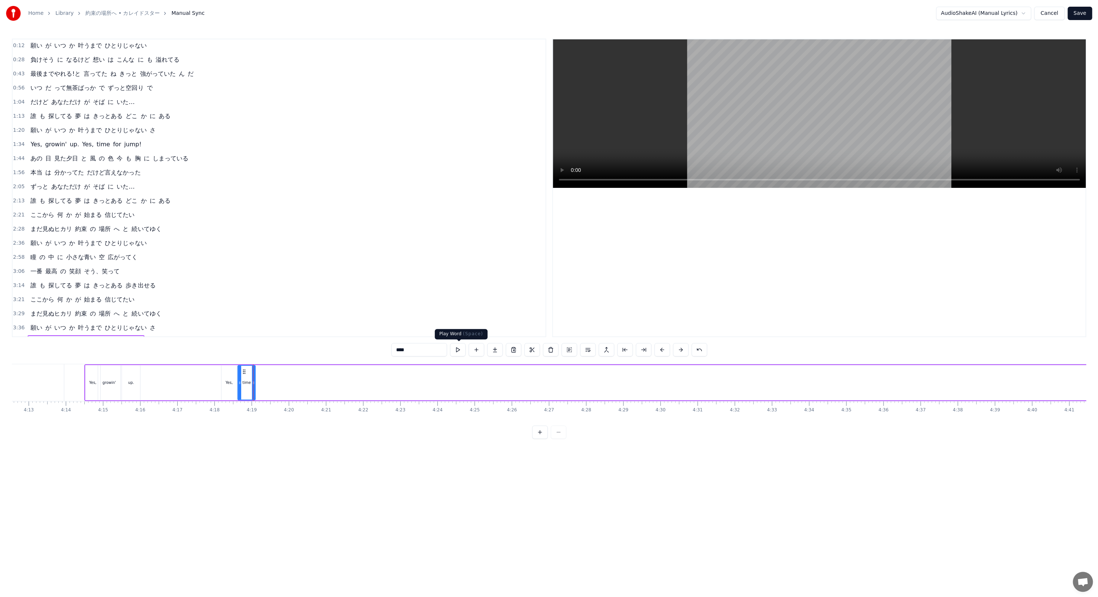
click at [455, 351] on button at bounding box center [458, 349] width 16 height 13
click at [925, 387] on div "for" at bounding box center [924, 382] width 58 height 35
type input "***"
drag, startPoint x: 951, startPoint y: 387, endPoint x: 918, endPoint y: 385, distance: 32.8
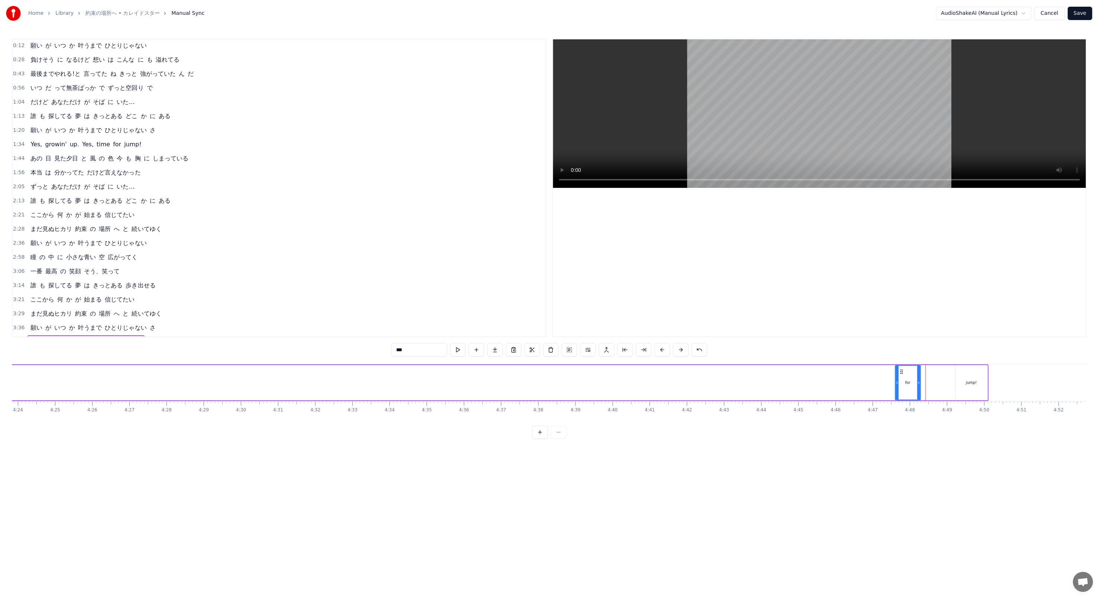
click at [918, 385] on div at bounding box center [918, 383] width 3 height 34
drag, startPoint x: 911, startPoint y: 383, endPoint x: 754, endPoint y: 374, distance: 157.0
click at [743, 374] on div "Yes, growin' up. Yes, time for jump!" at bounding box center [326, 382] width 1323 height 37
click at [895, 378] on div "for" at bounding box center [907, 382] width 25 height 35
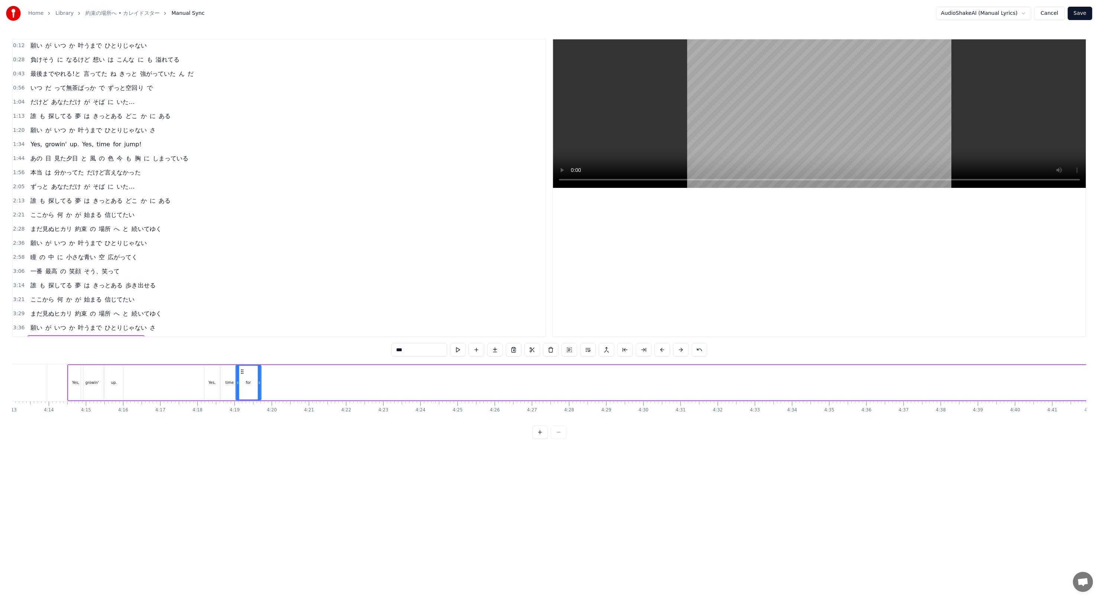
drag, startPoint x: 899, startPoint y: 370, endPoint x: 240, endPoint y: 365, distance: 658.6
click at [240, 366] on div "for" at bounding box center [248, 383] width 25 height 34
drag, startPoint x: 259, startPoint y: 378, endPoint x: 249, endPoint y: 378, distance: 10.4
click at [249, 378] on div at bounding box center [248, 383] width 3 height 34
click at [460, 350] on button at bounding box center [458, 349] width 16 height 13
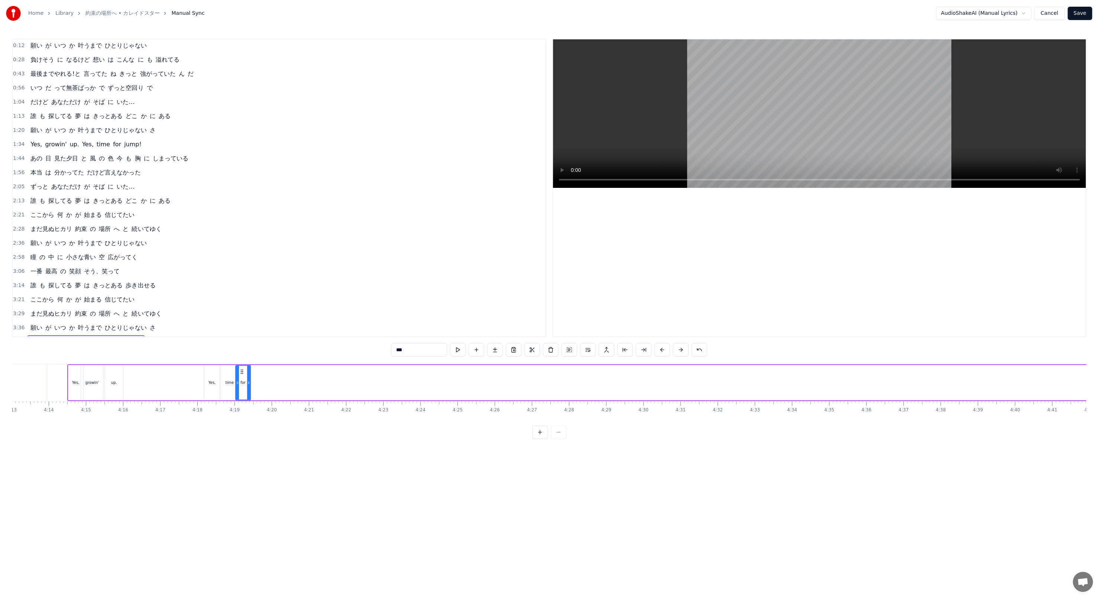
click at [250, 380] on div at bounding box center [250, 382] width 0 height 37
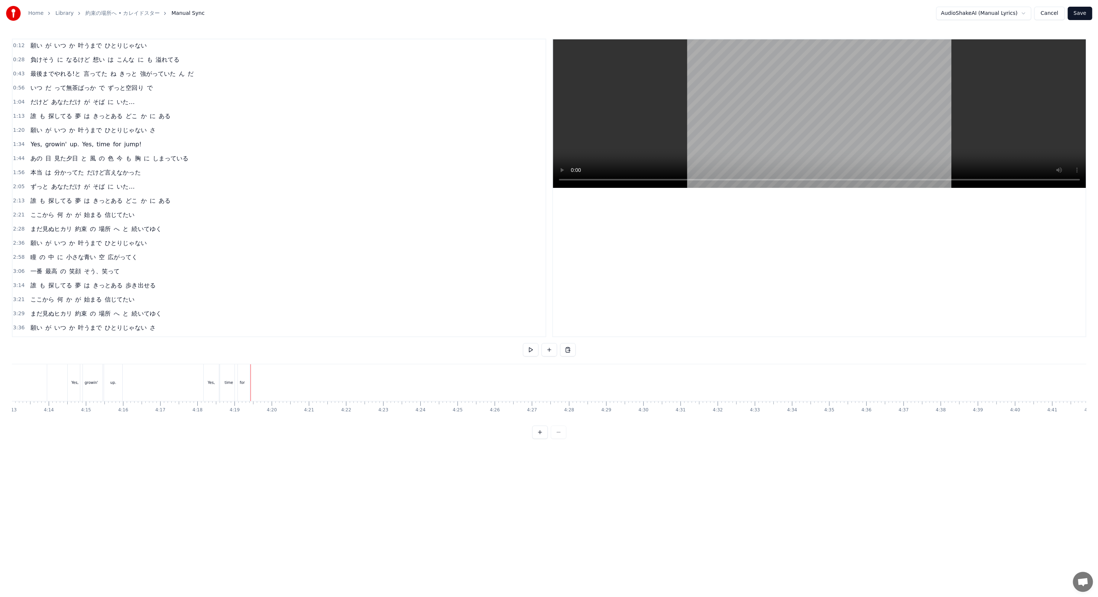
click at [250, 380] on div at bounding box center [250, 382] width 0 height 37
click at [249, 378] on div "for" at bounding box center [242, 382] width 15 height 37
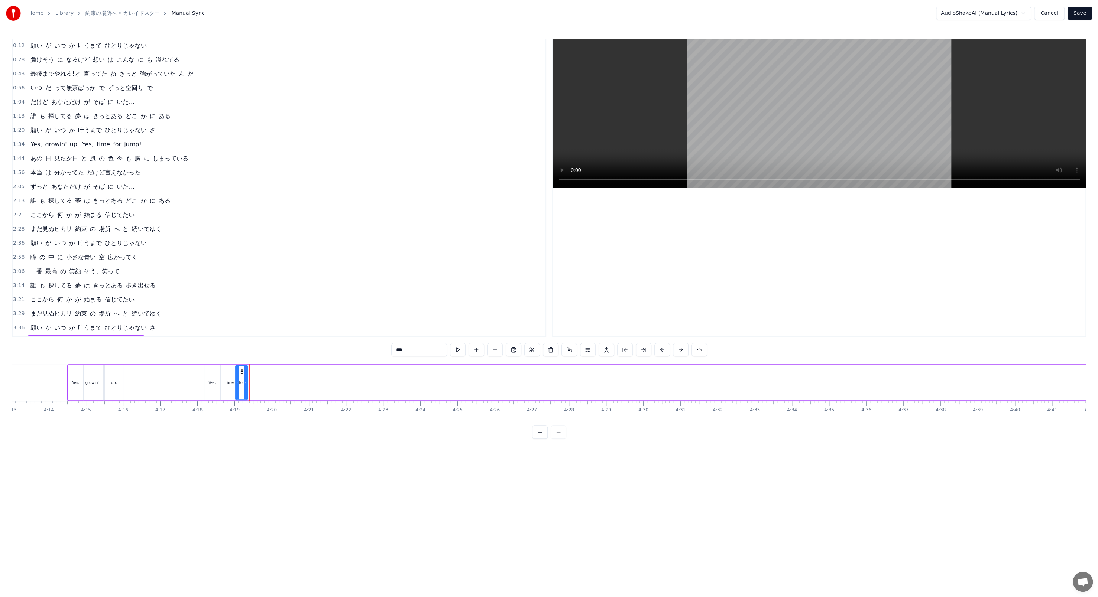
click at [245, 379] on div at bounding box center [245, 383] width 3 height 34
click at [460, 349] on button at bounding box center [458, 349] width 16 height 13
click at [244, 378] on div at bounding box center [244, 383] width 3 height 34
click at [969, 384] on div "jump!" at bounding box center [970, 383] width 11 height 6
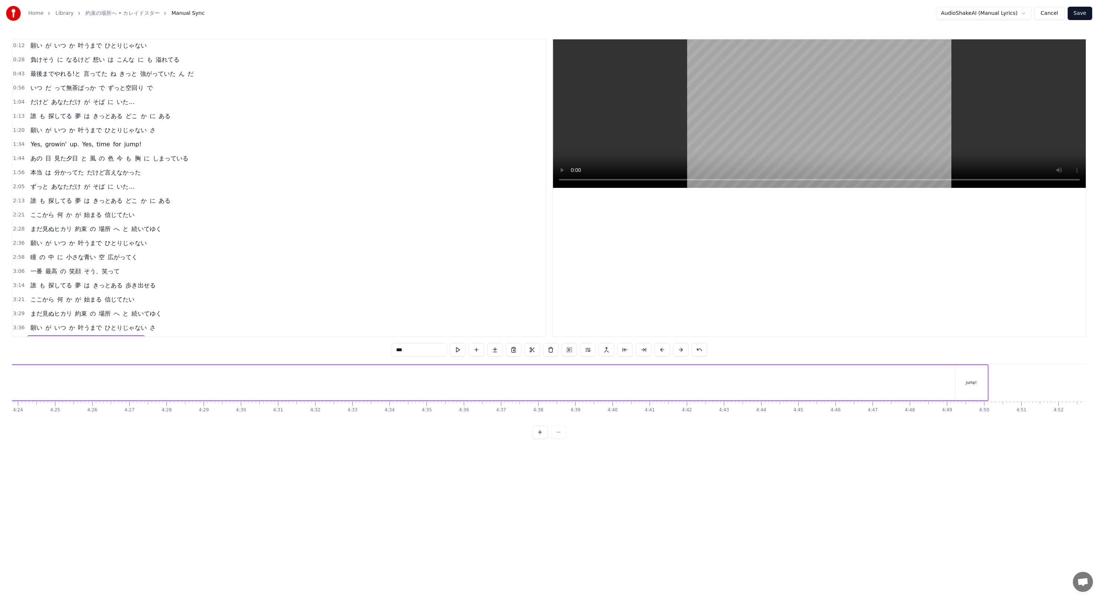
type input "*****"
drag, startPoint x: 958, startPoint y: 370, endPoint x: 240, endPoint y: 375, distance: 718.0
click at [240, 375] on div "Yes, growin' up. Yes, time for jump!" at bounding box center [790, 382] width 1323 height 37
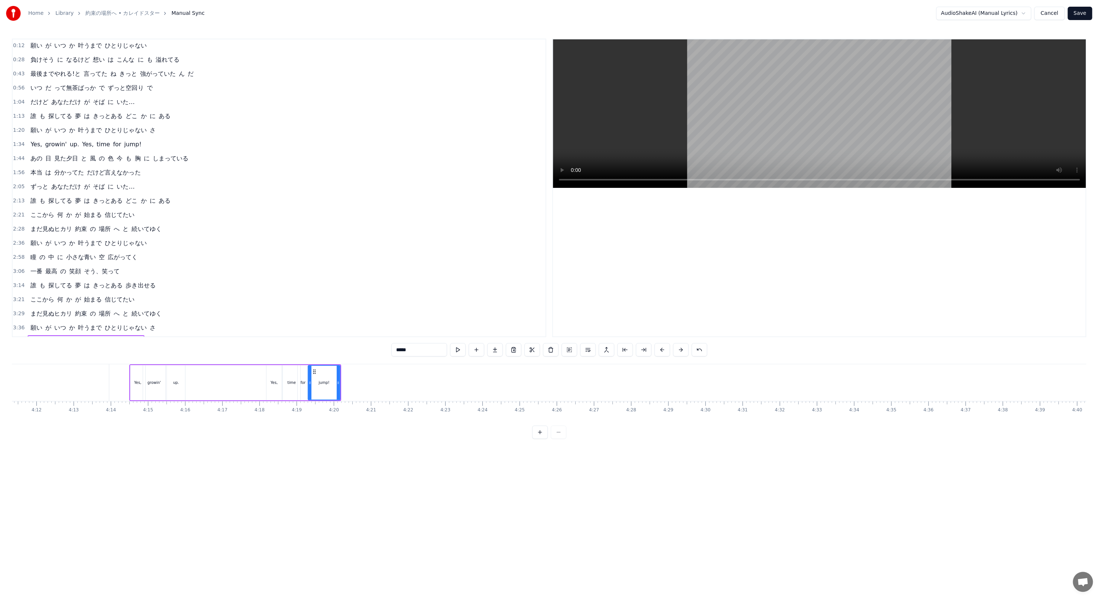
click at [313, 391] on div "jump!" at bounding box center [323, 383] width 31 height 34
drag, startPoint x: 339, startPoint y: 392, endPoint x: 323, endPoint y: 390, distance: 16.1
click at [323, 390] on div "jump!" at bounding box center [316, 382] width 17 height 35
click at [461, 352] on button at bounding box center [458, 349] width 16 height 13
click at [307, 375] on div at bounding box center [308, 383] width 3 height 34
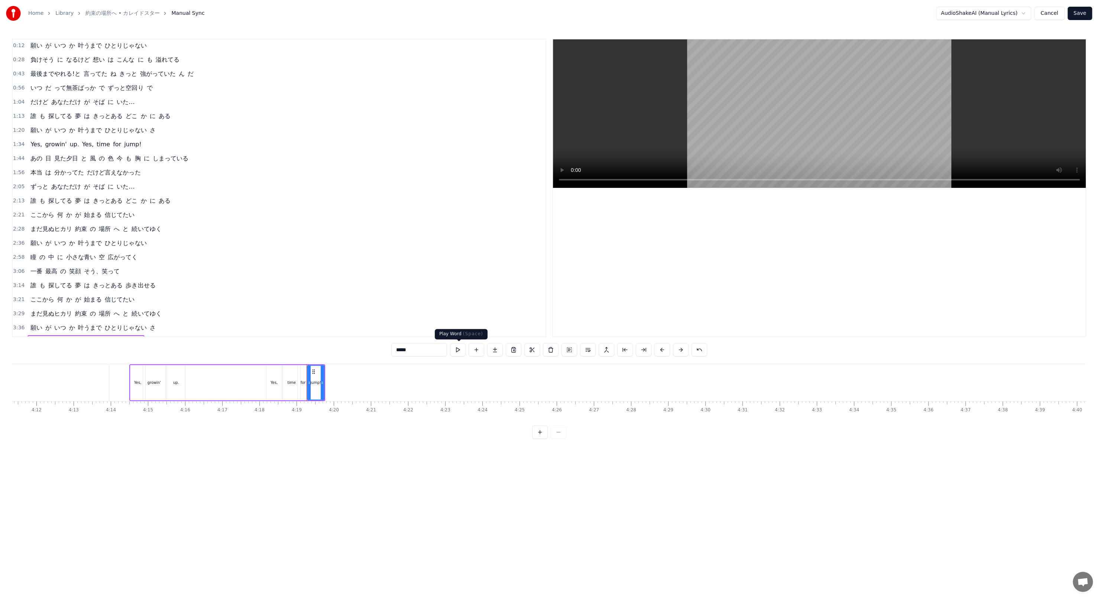
click at [458, 355] on button at bounding box center [458, 349] width 16 height 13
click at [17, 338] on span "4:14" at bounding box center [19, 341] width 12 height 7
click at [505, 346] on button at bounding box center [503, 349] width 16 height 13
click at [531, 352] on button at bounding box center [531, 349] width 16 height 13
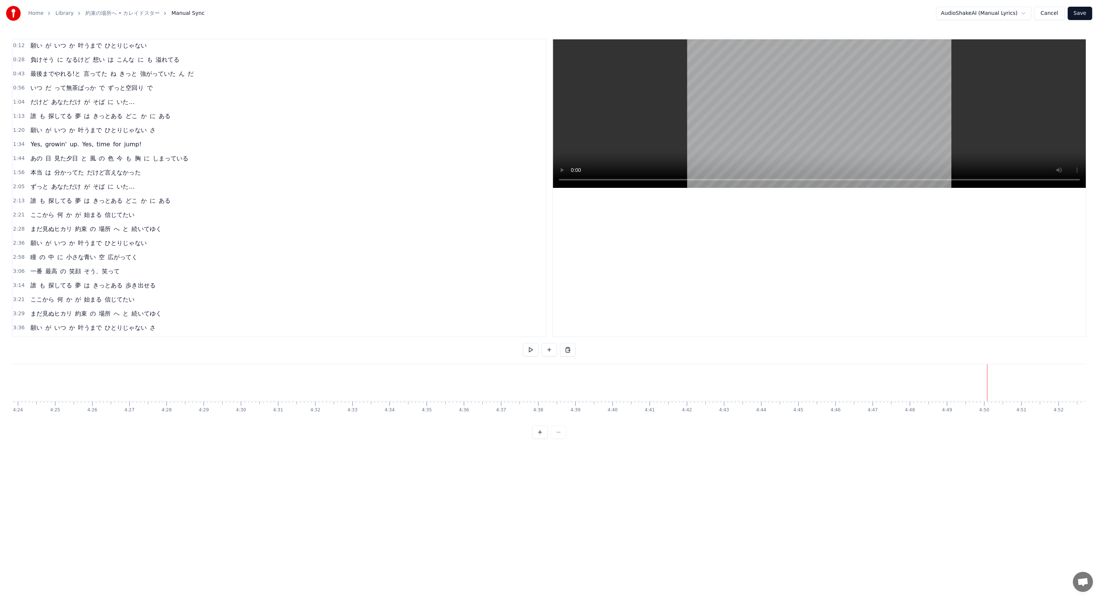
click at [198, 335] on div "4:14 Yes, growin' up. Yes, time for jump!" at bounding box center [279, 342] width 533 height 14
click at [150, 362] on div "Copy Line Ctrl+C" at bounding box center [169, 364] width 91 height 12
click at [417, 396] on div "Paste Line Ctrl+V" at bounding box center [453, 398] width 91 height 12
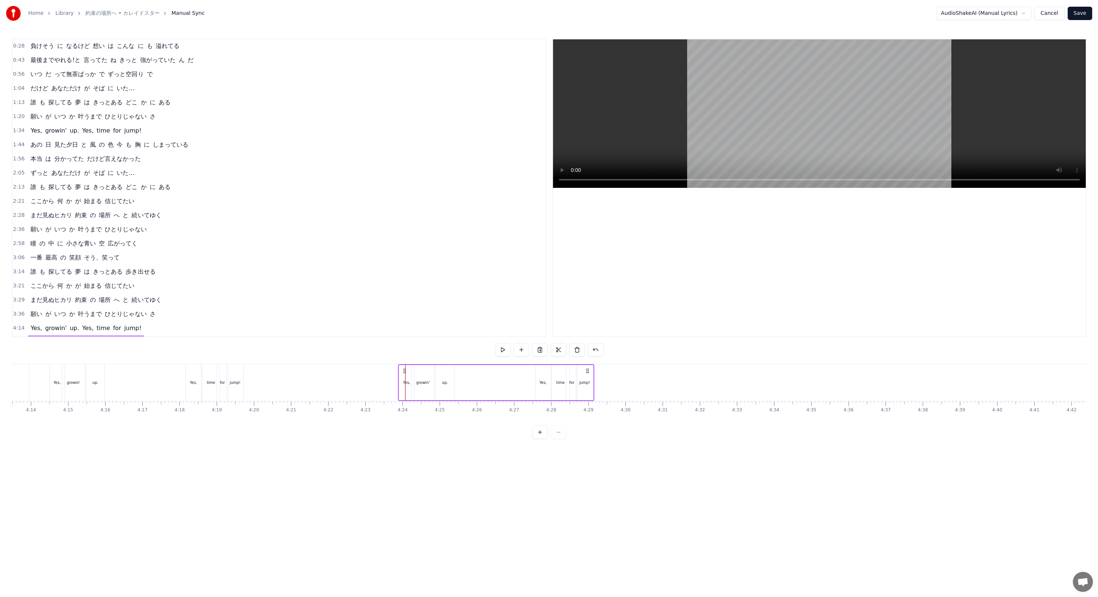
drag, startPoint x: 411, startPoint y: 370, endPoint x: 403, endPoint y: 370, distance: 7.4
click at [403, 370] on icon at bounding box center [405, 371] width 6 height 6
click at [499, 347] on button at bounding box center [503, 349] width 16 height 13
drag, startPoint x: 404, startPoint y: 368, endPoint x: 474, endPoint y: 371, distance: 69.5
click at [474, 371] on icon at bounding box center [474, 371] width 6 height 6
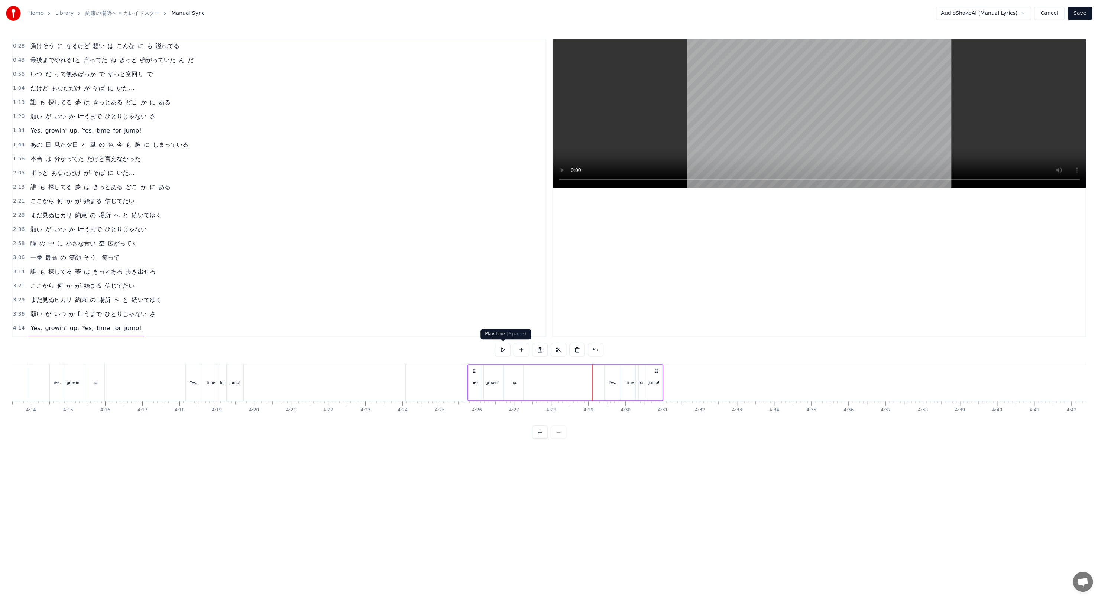
click at [501, 351] on button at bounding box center [503, 349] width 16 height 13
click at [499, 351] on button at bounding box center [503, 349] width 16 height 13
click at [470, 369] on div "Yes," at bounding box center [475, 382] width 15 height 37
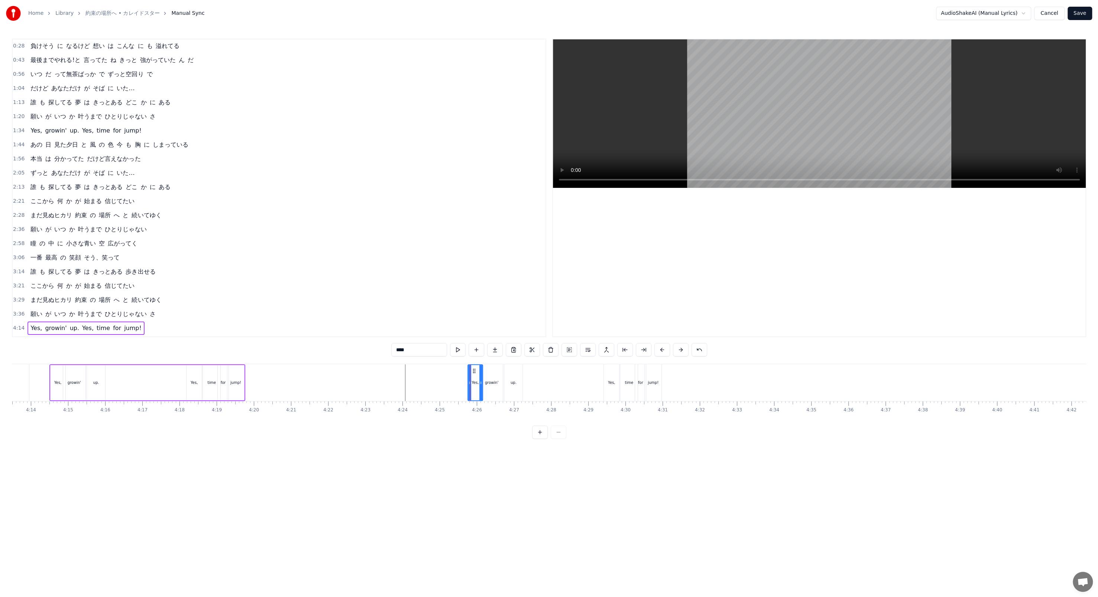
click at [20, 339] on span "4:25" at bounding box center [19, 342] width 12 height 7
drag, startPoint x: 474, startPoint y: 371, endPoint x: 345, endPoint y: 362, distance: 129.9
click at [345, 362] on div "0:04 誰 も が 探してる 夢 は きっとある どこ か に ある 0:12 願い が いつ か 叶うまで ひとりじゃない 0:28 負けそう に なるけ…" at bounding box center [549, 239] width 1074 height 400
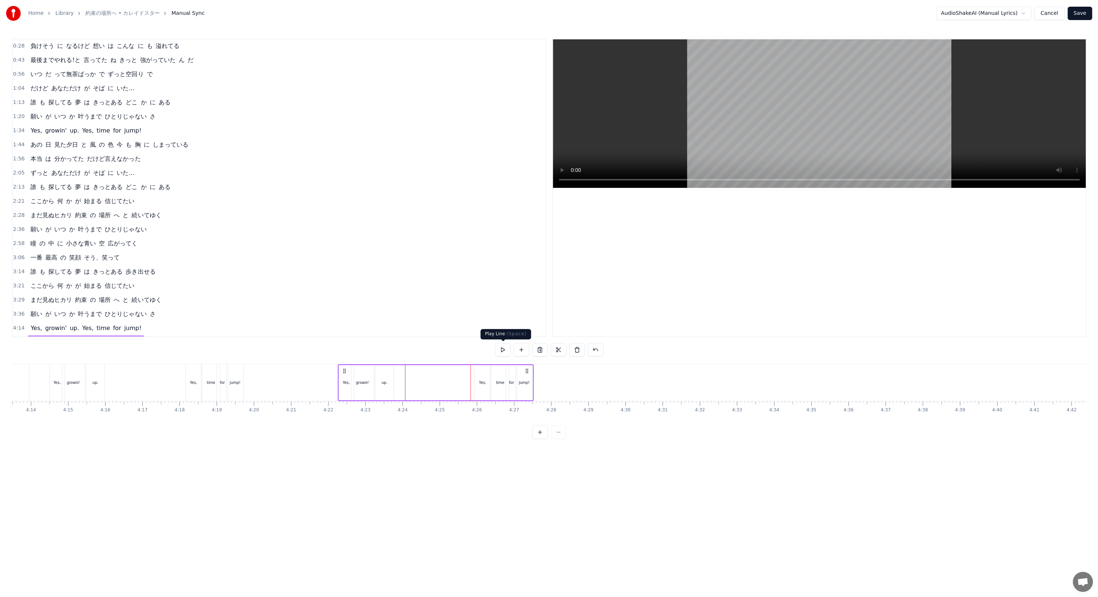
click at [501, 350] on button at bounding box center [503, 349] width 16 height 13
click at [504, 353] on button at bounding box center [503, 349] width 16 height 13
click at [480, 376] on div "Yes," at bounding box center [482, 382] width 15 height 35
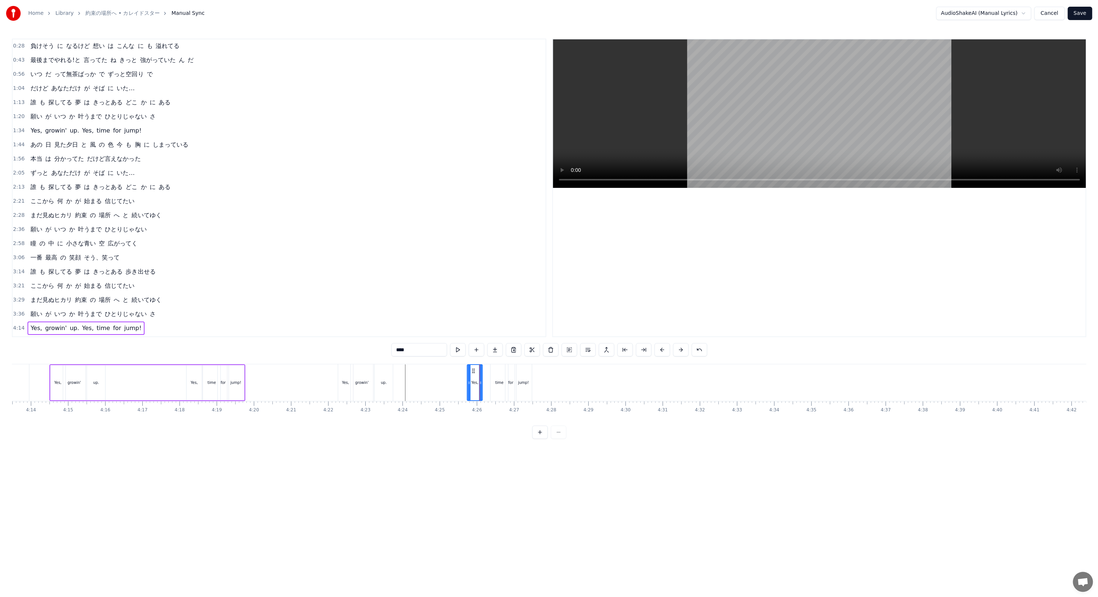
drag, startPoint x: 478, startPoint y: 368, endPoint x: 471, endPoint y: 367, distance: 7.2
click at [471, 367] on div "Yes," at bounding box center [474, 382] width 14 height 35
click at [493, 371] on div "time" at bounding box center [498, 382] width 17 height 37
type input "****"
drag, startPoint x: 494, startPoint y: 366, endPoint x: 486, endPoint y: 366, distance: 7.8
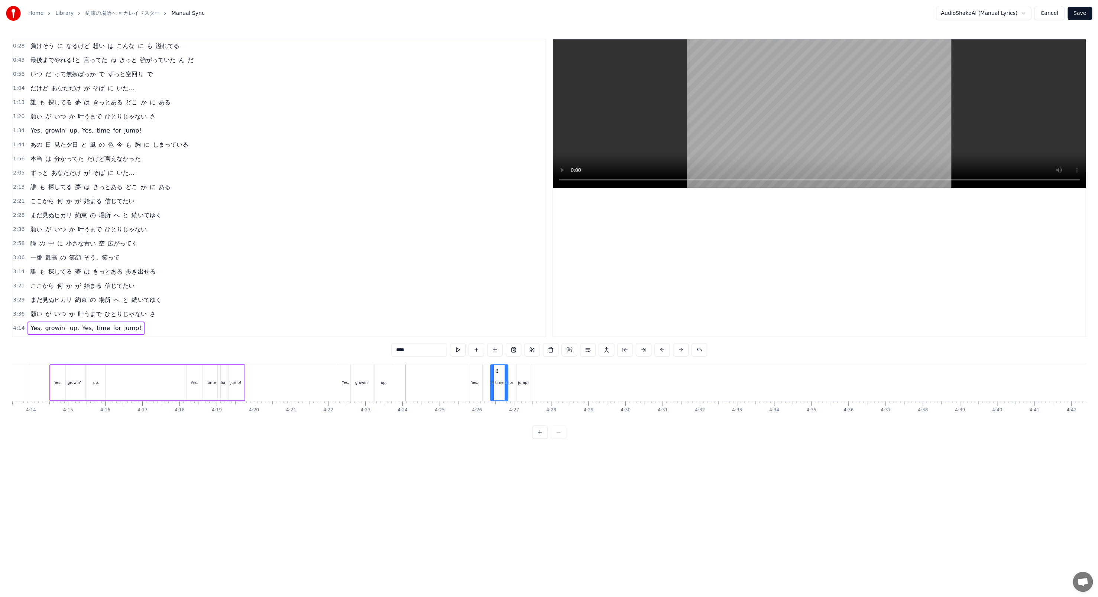
click at [486, 366] on div "Yes, growin' up. Yes, time for jump!" at bounding box center [436, 382] width 196 height 37
click at [494, 368] on div "time" at bounding box center [499, 382] width 17 height 35
drag, startPoint x: 495, startPoint y: 368, endPoint x: 487, endPoint y: 368, distance: 7.5
click at [487, 368] on icon at bounding box center [489, 371] width 6 height 6
click at [502, 369] on div "Yes, growin' up. Yes, time for jump!" at bounding box center [436, 382] width 196 height 37
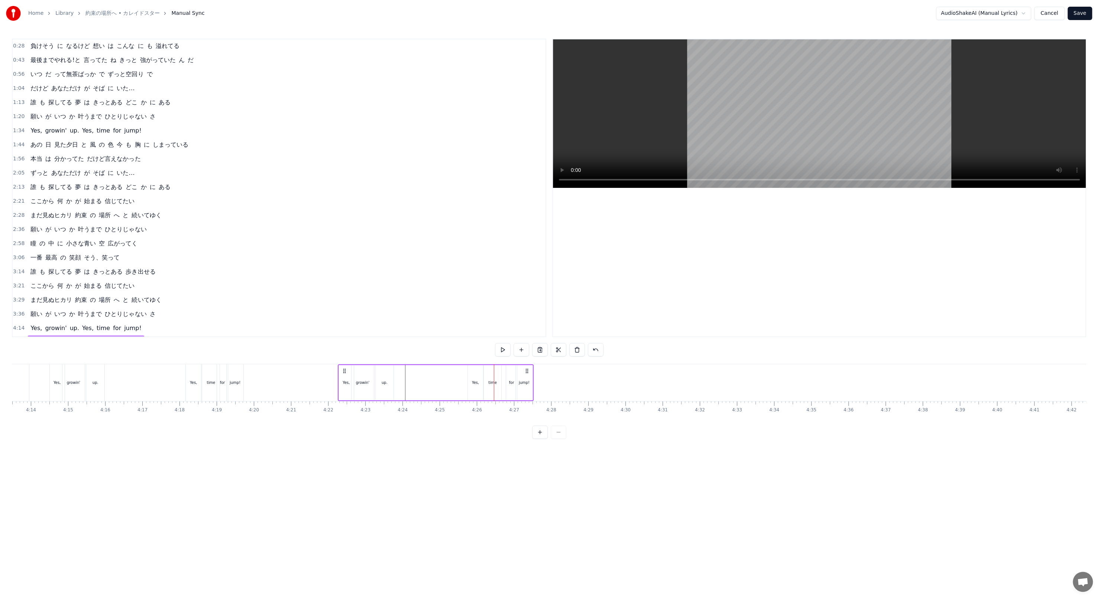
click at [506, 374] on div "for" at bounding box center [511, 382] width 11 height 35
drag, startPoint x: 511, startPoint y: 371, endPoint x: 504, endPoint y: 370, distance: 6.8
click at [504, 370] on icon at bounding box center [505, 371] width 6 height 6
click at [517, 374] on div "jump!" at bounding box center [523, 382] width 17 height 37
drag, startPoint x: 523, startPoint y: 369, endPoint x: 519, endPoint y: 368, distance: 4.2
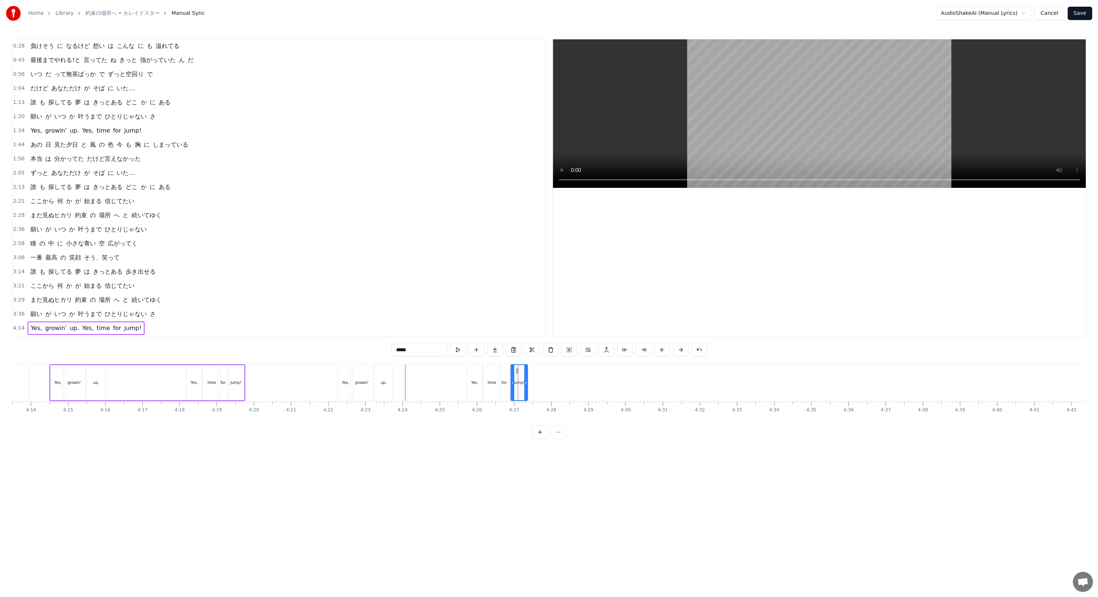
click at [519, 368] on icon at bounding box center [517, 371] width 6 height 6
click at [467, 366] on div "Yes," at bounding box center [474, 382] width 15 height 37
click at [462, 350] on button at bounding box center [458, 349] width 16 height 13
click at [484, 375] on div "time" at bounding box center [491, 382] width 17 height 37
click at [462, 350] on button at bounding box center [458, 349] width 16 height 13
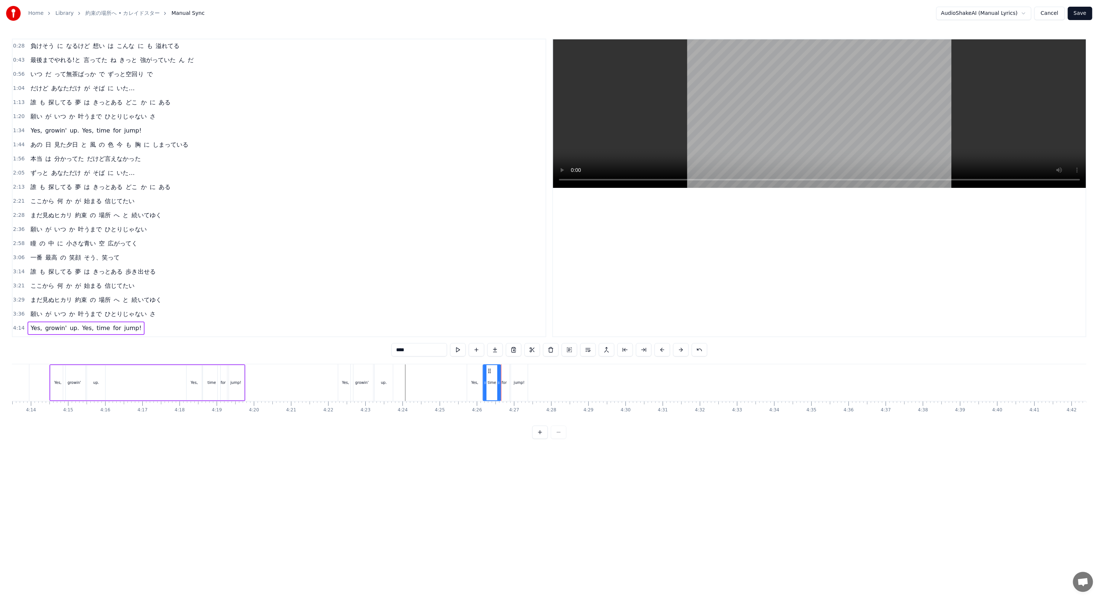
click at [500, 373] on div at bounding box center [498, 382] width 3 height 35
click at [501, 373] on div "for" at bounding box center [503, 382] width 11 height 37
click at [462, 350] on button at bounding box center [458, 349] width 16 height 13
click at [506, 371] on div at bounding box center [505, 382] width 3 height 35
click at [512, 374] on div "jump!" at bounding box center [519, 382] width 17 height 37
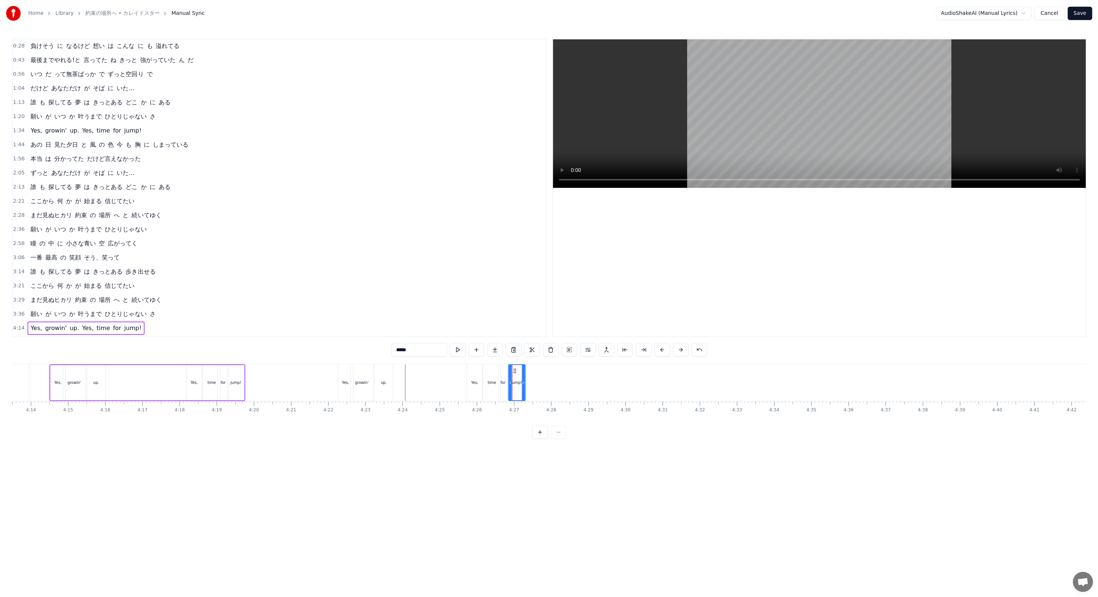
click at [511, 368] on div "jump!" at bounding box center [517, 382] width 16 height 35
click at [460, 348] on button at bounding box center [458, 349] width 16 height 13
click at [385, 373] on div "up." at bounding box center [383, 382] width 18 height 37
click at [345, 376] on div "Yes," at bounding box center [345, 382] width 15 height 37
click at [461, 351] on button at bounding box center [458, 349] width 16 height 13
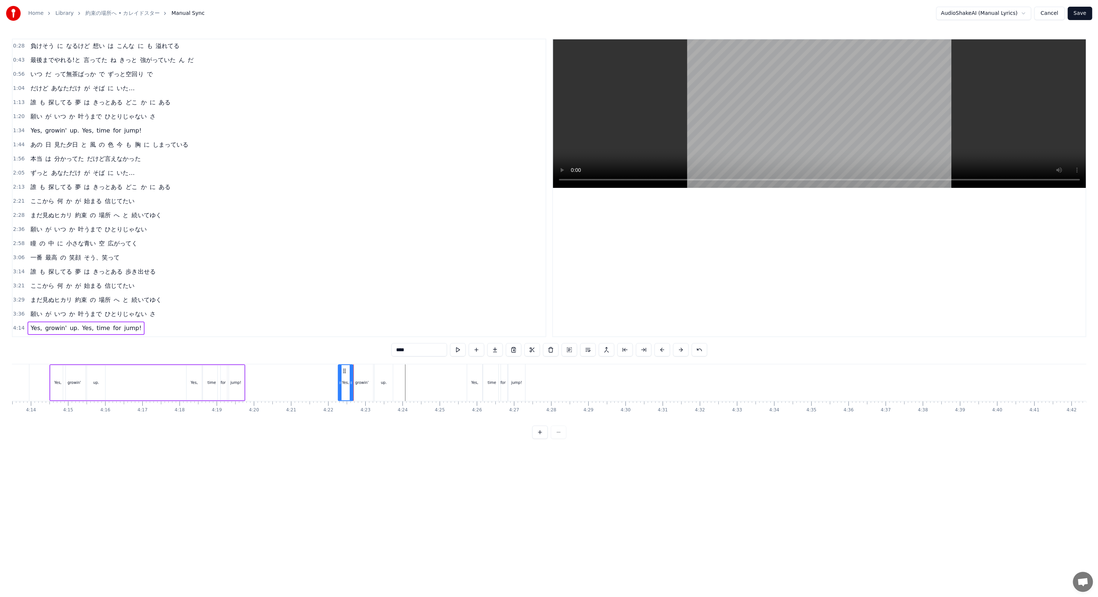
click at [364, 375] on div "growin'" at bounding box center [362, 382] width 22 height 37
click at [457, 350] on button at bounding box center [458, 349] width 16 height 13
drag, startPoint x: 371, startPoint y: 376, endPoint x: 365, endPoint y: 376, distance: 5.6
click at [365, 376] on div at bounding box center [365, 382] width 3 height 35
click at [381, 377] on div "up." at bounding box center [383, 382] width 18 height 37
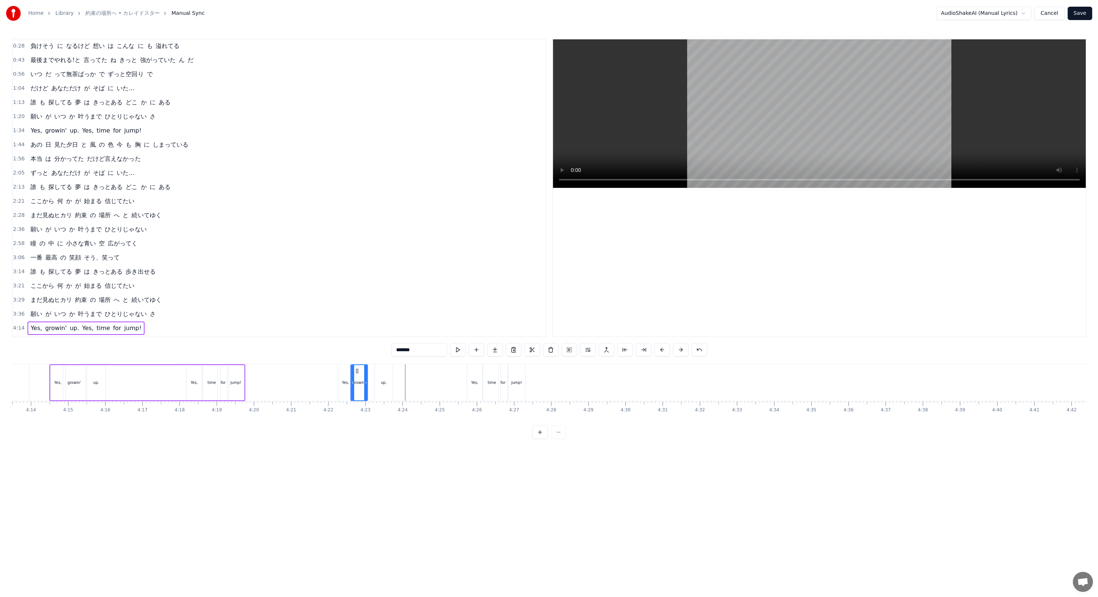
type input "***"
drag, startPoint x: 381, startPoint y: 368, endPoint x: 375, endPoint y: 368, distance: 6.3
click at [375, 368] on icon at bounding box center [374, 371] width 6 height 6
click at [455, 351] on button at bounding box center [458, 349] width 16 height 13
click at [529, 348] on button at bounding box center [531, 349] width 16 height 13
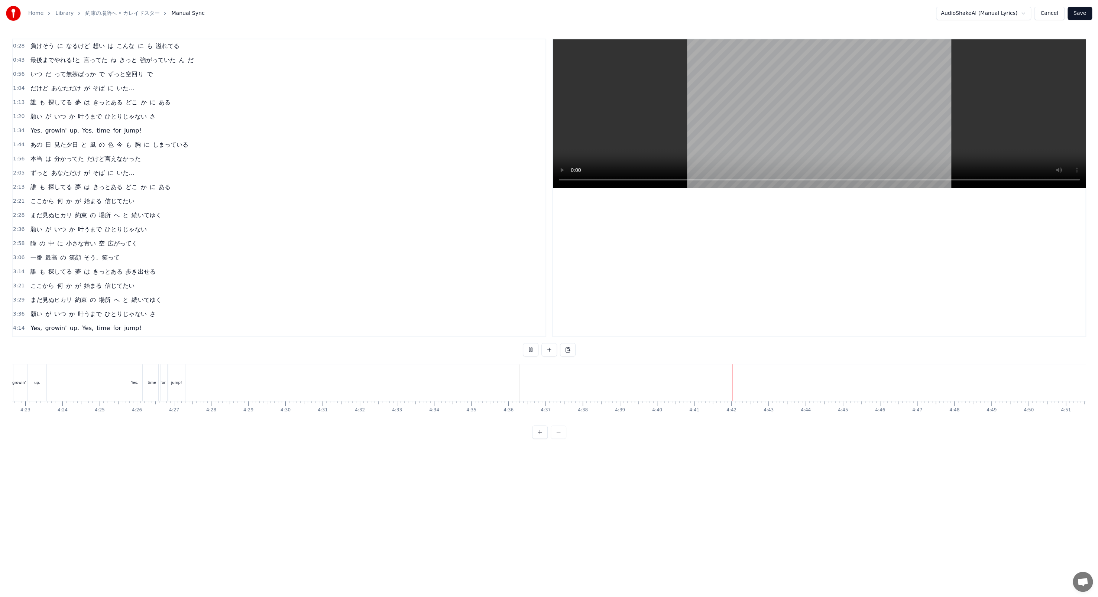
scroll to position [0, 9800]
click at [532, 353] on button at bounding box center [531, 349] width 16 height 13
click at [19, 311] on span "3:36" at bounding box center [19, 314] width 12 height 7
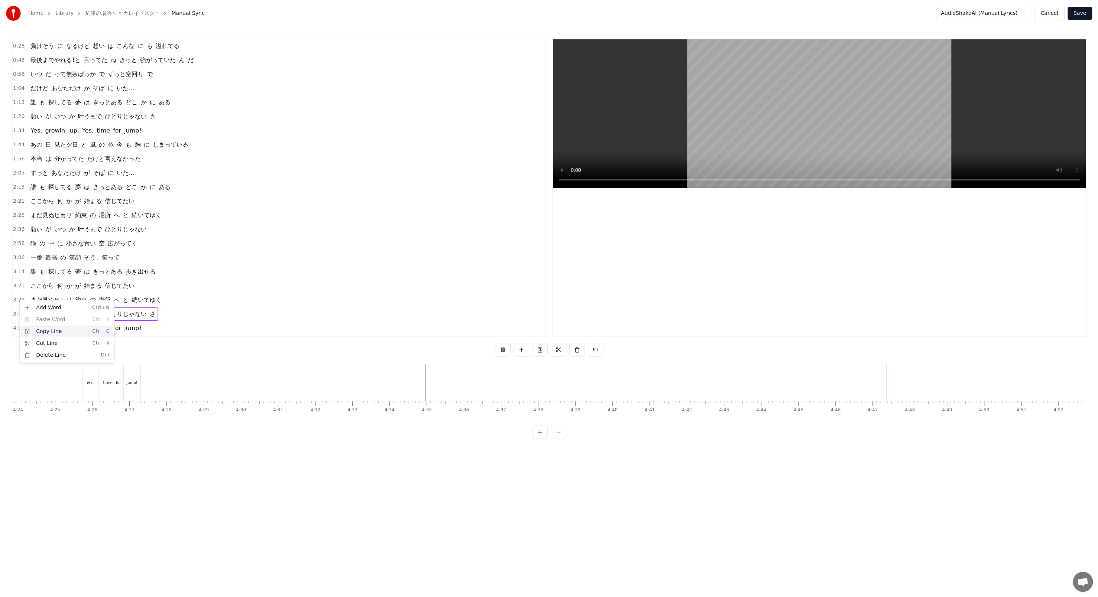
click at [57, 330] on div "Copy Line Ctrl+C" at bounding box center [66, 332] width 91 height 12
click at [524, 351] on button at bounding box center [521, 349] width 16 height 13
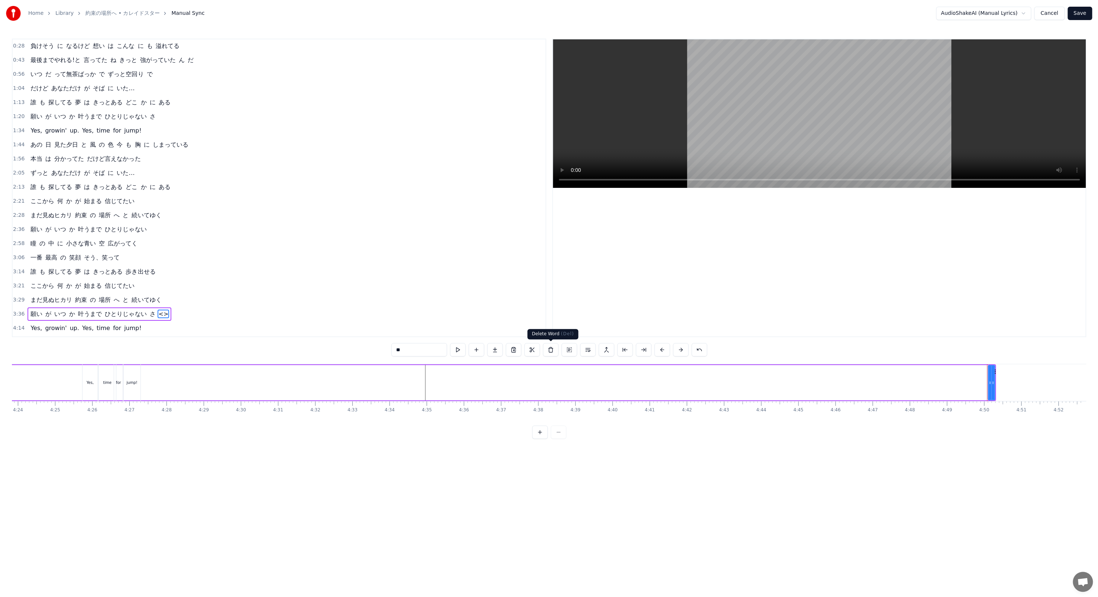
click at [547, 348] on button at bounding box center [551, 349] width 16 height 13
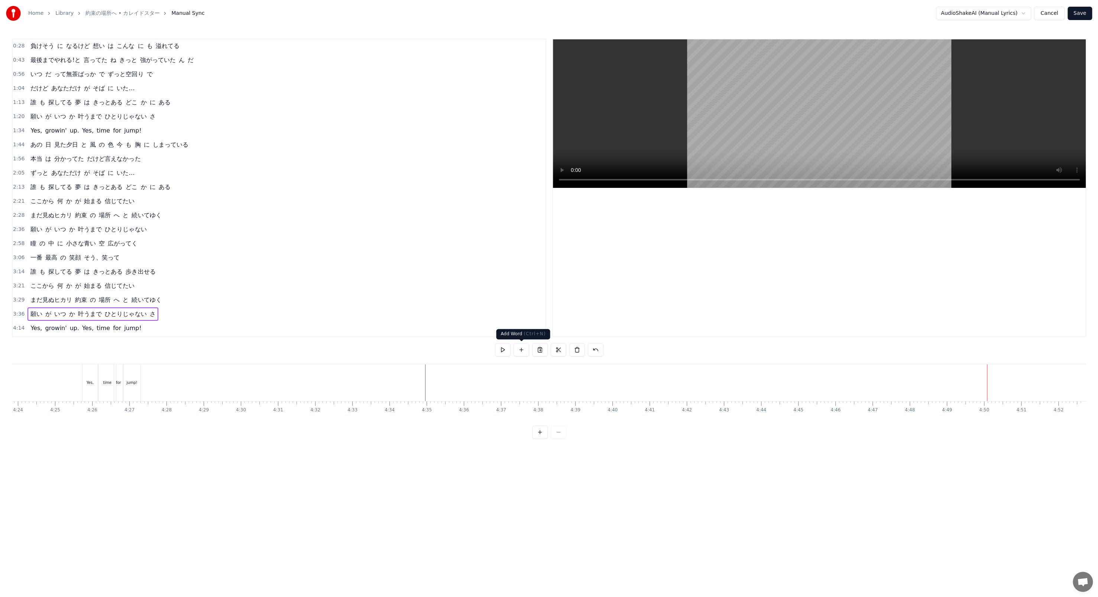
click at [517, 350] on button at bounding box center [521, 349] width 16 height 13
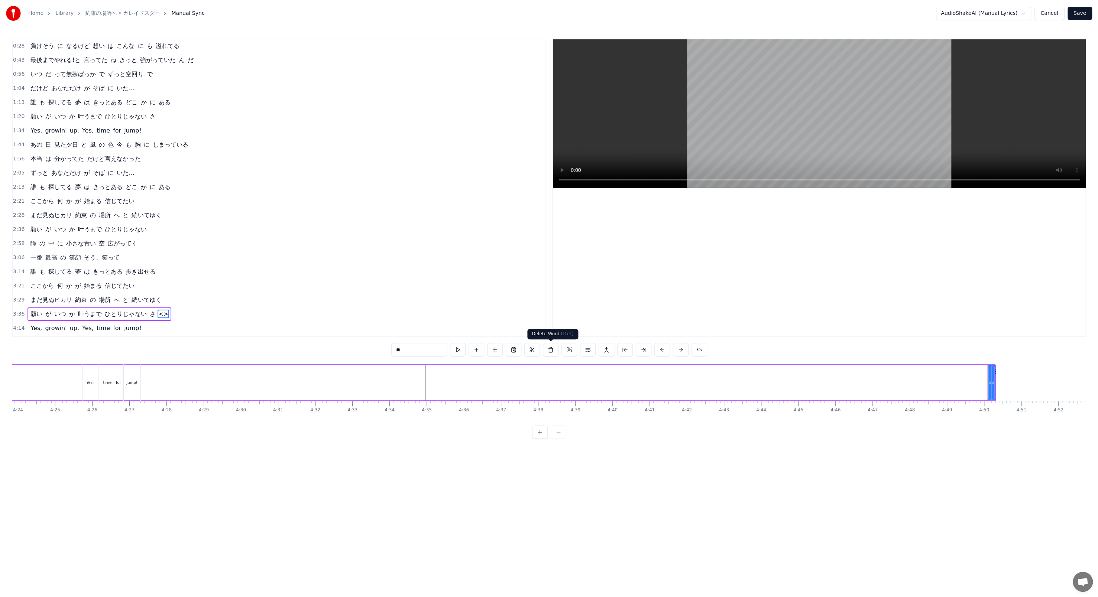
click at [549, 349] on button at bounding box center [551, 349] width 16 height 13
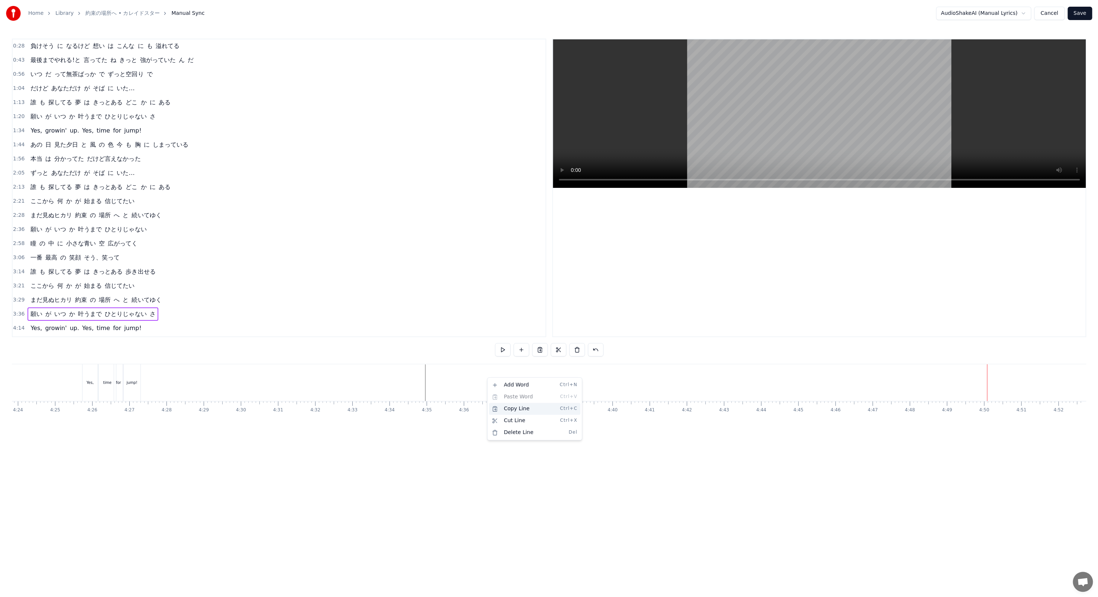
click at [512, 411] on div "Copy Line Ctrl+C" at bounding box center [534, 409] width 91 height 12
click at [21, 311] on span "3:36" at bounding box center [19, 314] width 12 height 7
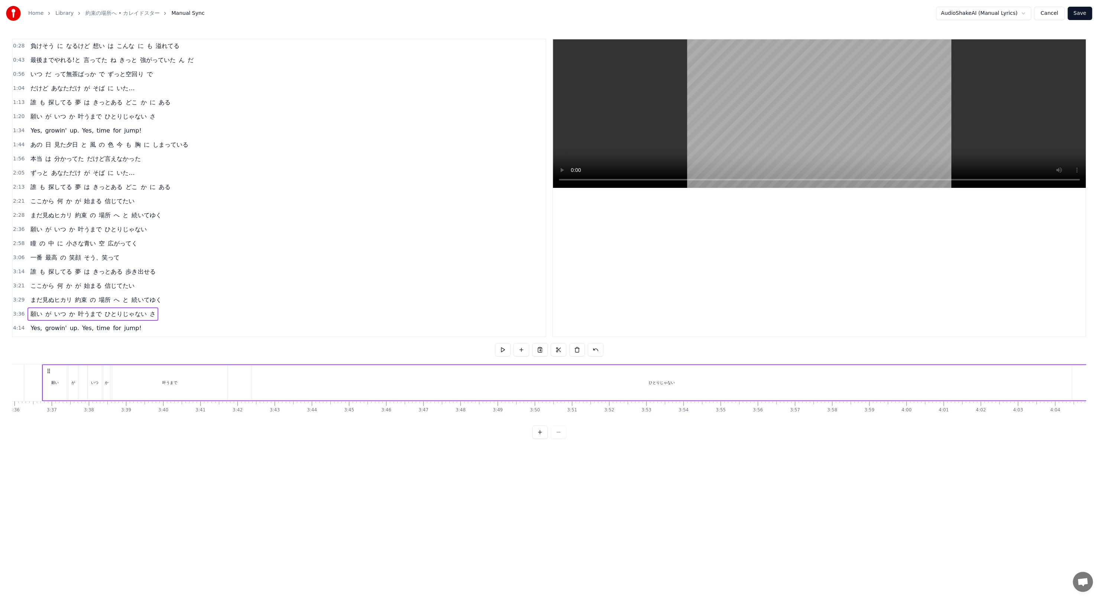
scroll to position [0, 8013]
click at [49, 333] on div "Copy Line Ctrl+C" at bounding box center [65, 332] width 91 height 12
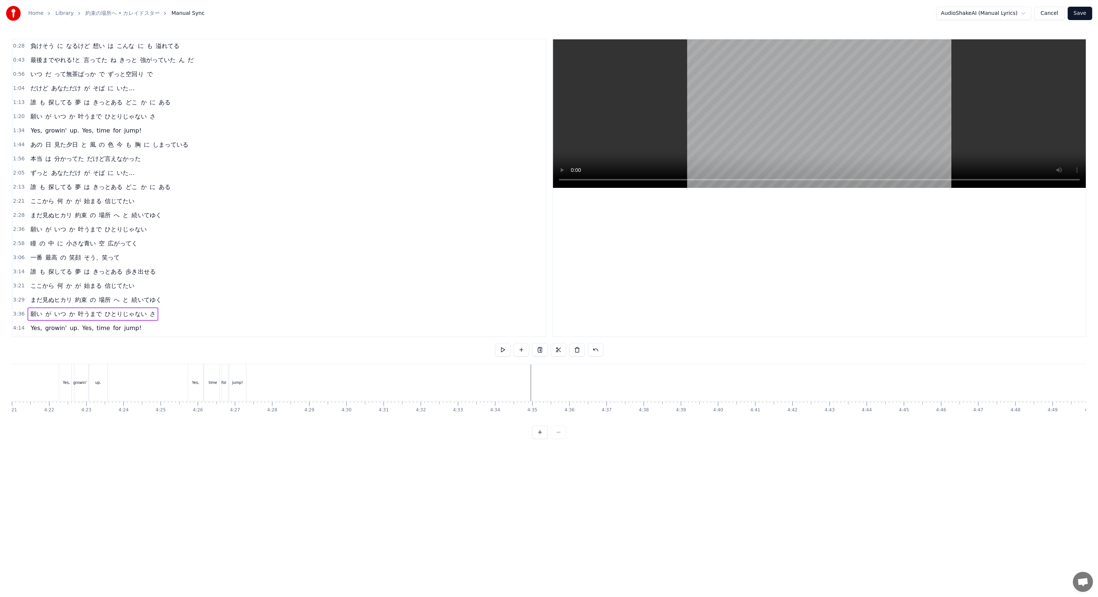
scroll to position [0, 9800]
click at [531, 353] on button at bounding box center [531, 349] width 16 height 13
click at [529, 355] on button at bounding box center [531, 349] width 16 height 13
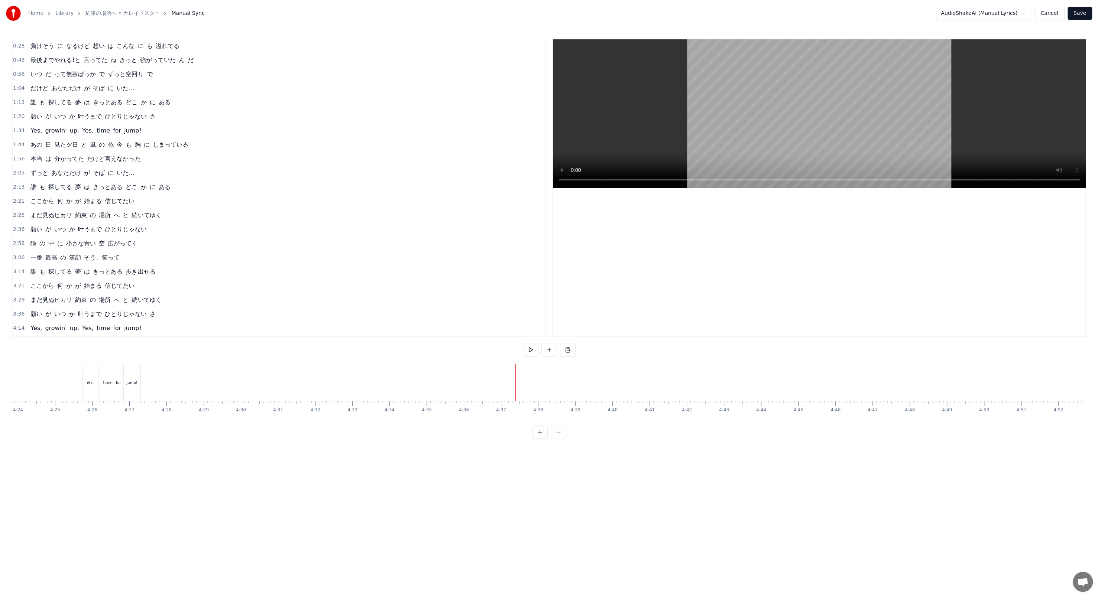
click at [547, 353] on button at bounding box center [549, 349] width 16 height 13
click at [574, 350] on button at bounding box center [577, 349] width 16 height 13
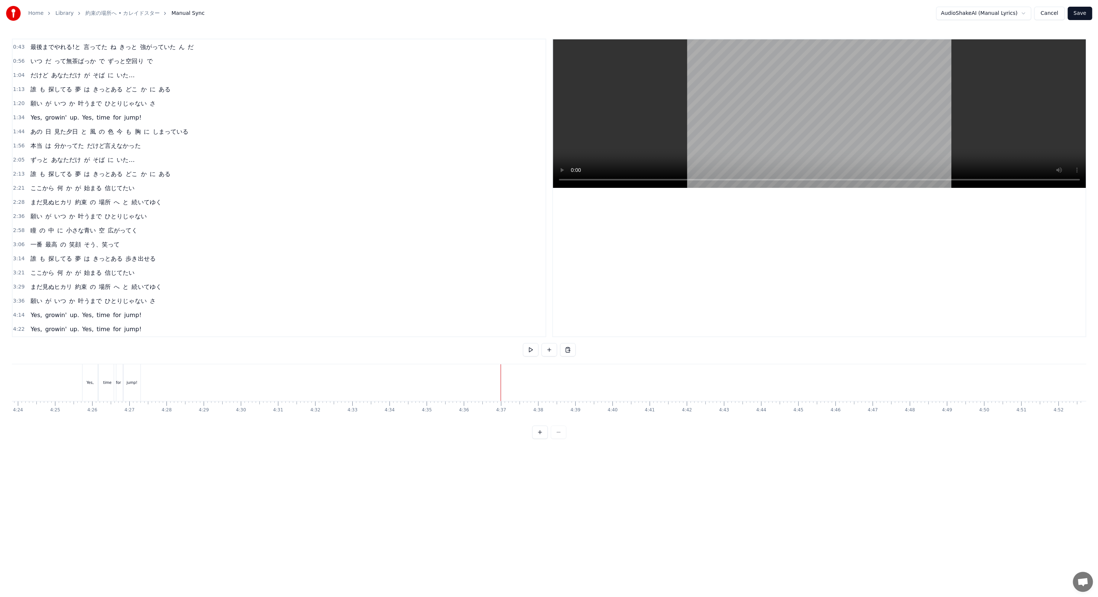
scroll to position [29, 0]
click at [16, 311] on span "3:36" at bounding box center [19, 314] width 12 height 7
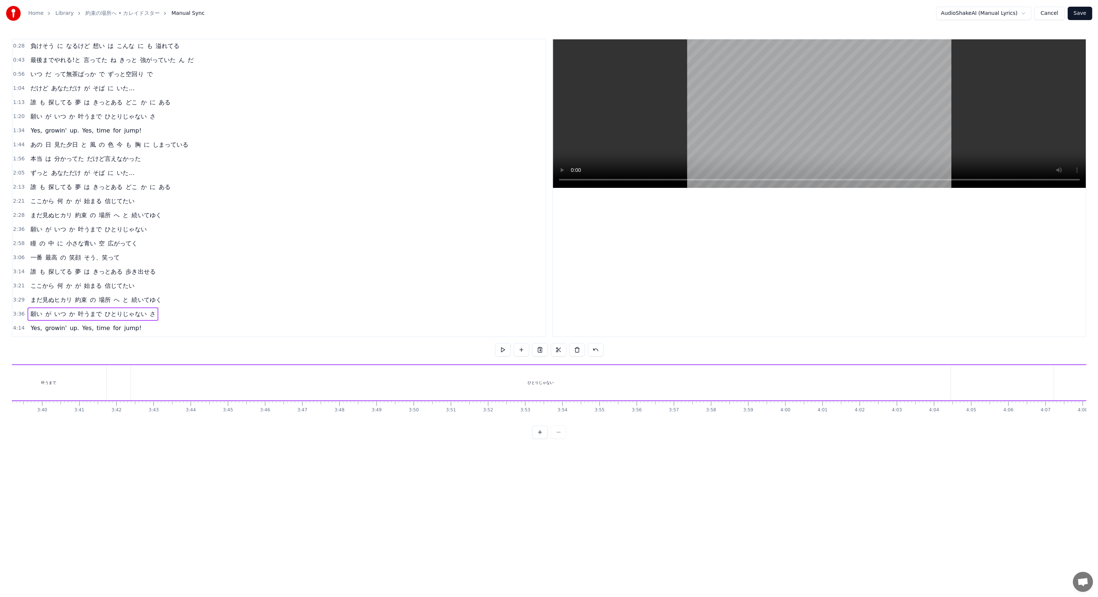
scroll to position [0, 8013]
click at [44, 334] on div "Copy Line Ctrl+C" at bounding box center [64, 335] width 91 height 12
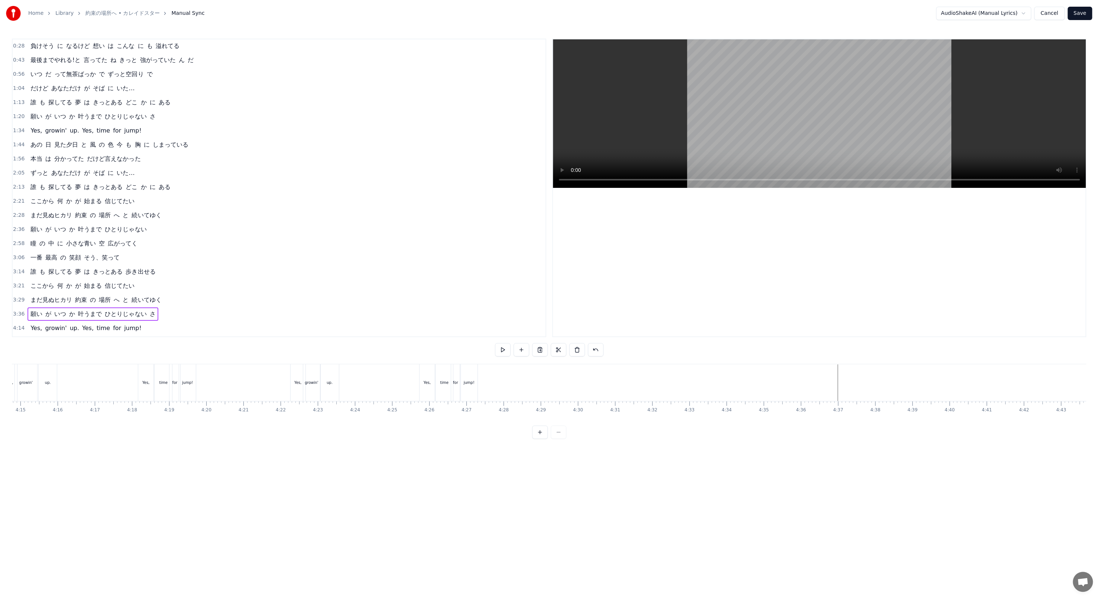
scroll to position [0, 9475]
click at [863, 409] on div "Paste Line Ctrl+V" at bounding box center [892, 410] width 91 height 12
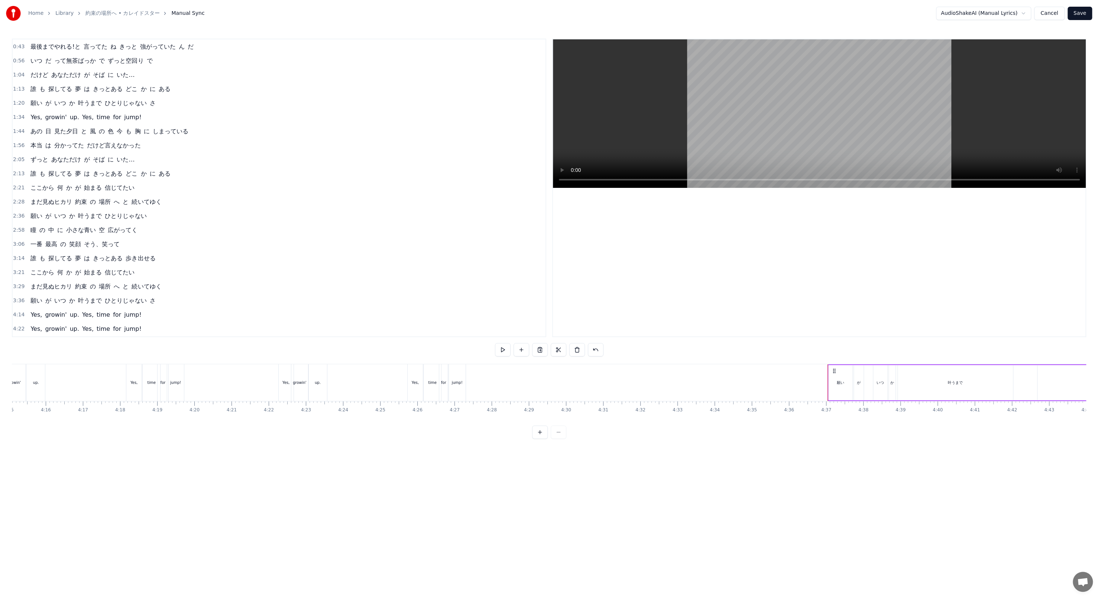
click at [829, 379] on div "願い" at bounding box center [840, 382] width 24 height 35
click at [527, 350] on button at bounding box center [531, 349] width 16 height 13
click at [610, 338] on div "0:04 誰 も が 探してる 夢 は きっとある どこ か に ある 0:12 願い が いつ か 叶うまで ひとりじゃない 0:28 負けそう に なるけ…" at bounding box center [549, 239] width 1074 height 400
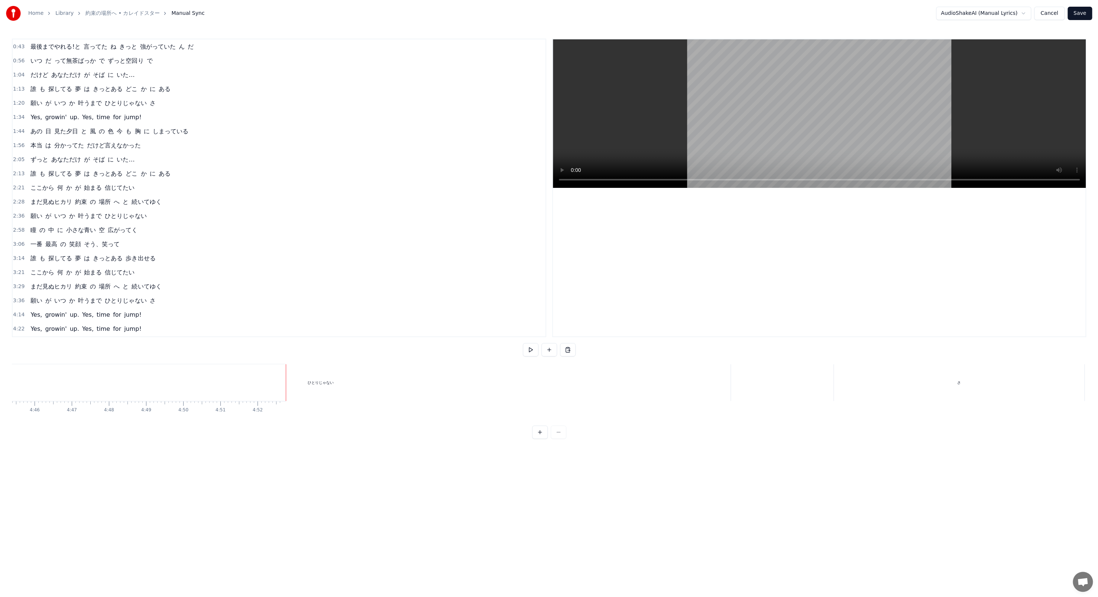
click at [332, 384] on div "ひとりじゃない" at bounding box center [320, 382] width 819 height 37
drag, startPoint x: 727, startPoint y: 385, endPoint x: 119, endPoint y: 358, distance: 609.0
click at [119, 358] on div "0:04 誰 も が 探してる 夢 は きっとある どこ か に ある 0:12 願い が いつ か 叶うまで ひとりじゃない 0:28 負けそう に なるけ…" at bounding box center [549, 239] width 1074 height 400
click at [184, 427] on div "0:04 誰 も が 探してる 夢 は きっとある どこ か に ある 0:12 願い が いつ か 叶うまで ひとりじゃない 0:28 負けそう に なるけ…" at bounding box center [549, 239] width 1074 height 400
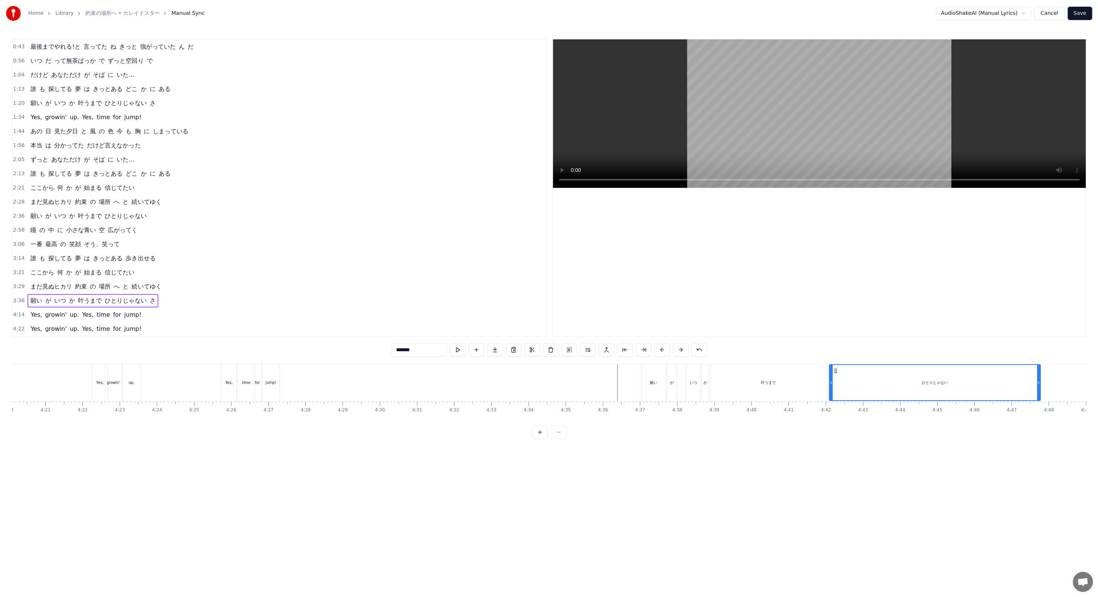
drag, startPoint x: 855, startPoint y: 369, endPoint x: 832, endPoint y: 372, distance: 23.2
click at [832, 372] on icon at bounding box center [835, 371] width 6 height 6
click at [797, 375] on div "叶うまで" at bounding box center [768, 382] width 115 height 37
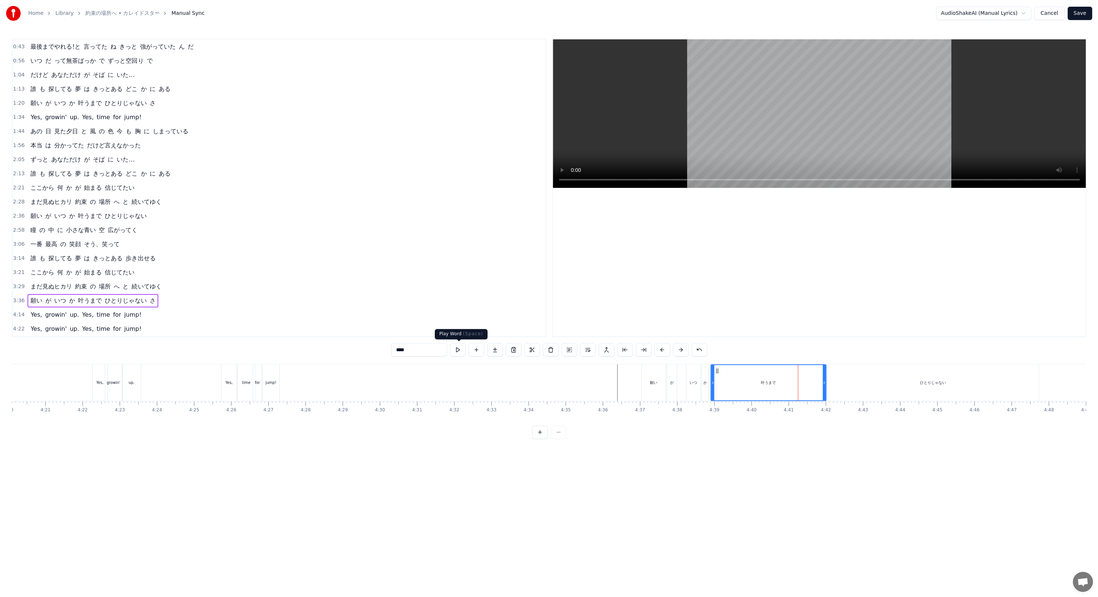
click at [463, 351] on button at bounding box center [458, 349] width 16 height 13
click at [879, 379] on div "ひとりじゃない" at bounding box center [932, 382] width 211 height 37
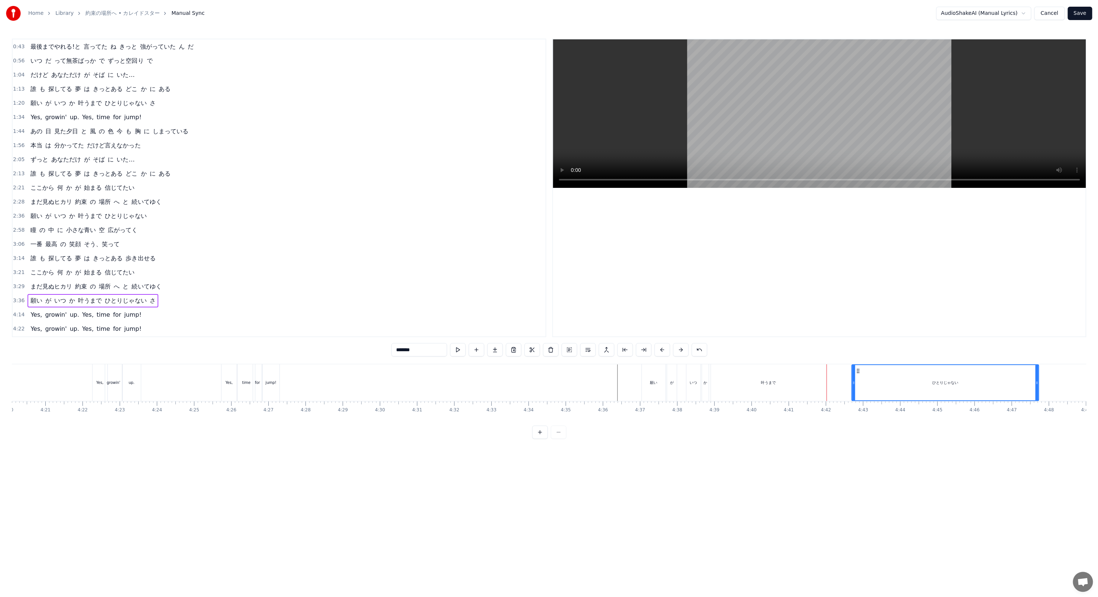
drag, startPoint x: 829, startPoint y: 371, endPoint x: 853, endPoint y: 372, distance: 24.1
click at [853, 372] on div at bounding box center [853, 382] width 3 height 35
click at [459, 346] on button at bounding box center [458, 349] width 16 height 13
drag, startPoint x: 1035, startPoint y: 381, endPoint x: 929, endPoint y: 366, distance: 107.0
click at [929, 366] on div at bounding box center [930, 382] width 3 height 35
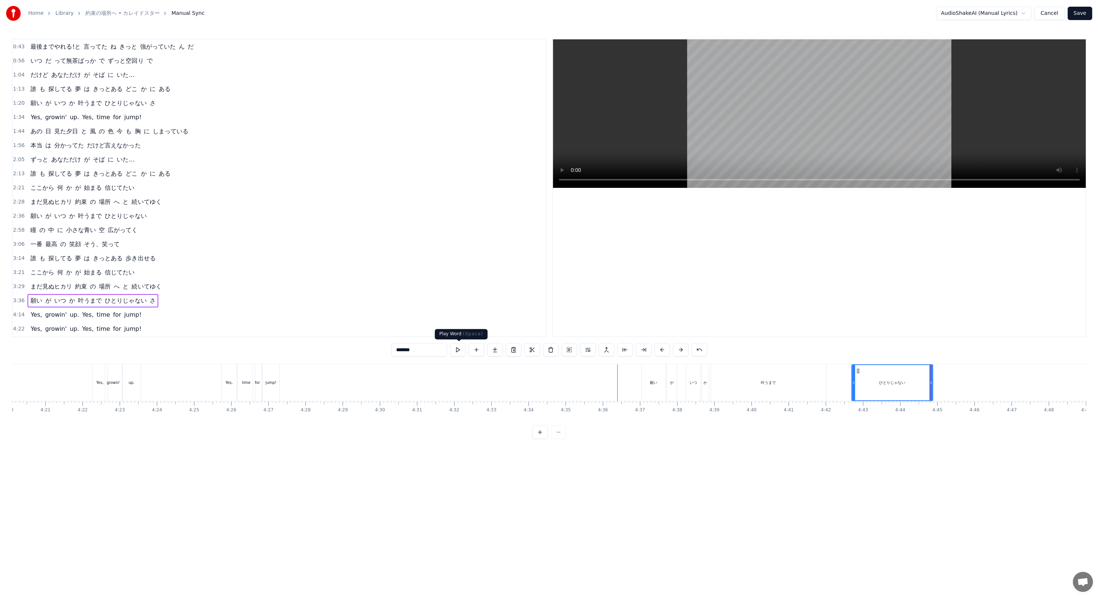
click at [461, 348] on button at bounding box center [458, 349] width 16 height 13
drag, startPoint x: 929, startPoint y: 389, endPoint x: 916, endPoint y: 386, distance: 13.3
click at [916, 386] on div at bounding box center [917, 382] width 3 height 35
click at [457, 353] on button at bounding box center [458, 349] width 16 height 13
click at [1033, 426] on div "0:04 誰 も が 探してる 夢 は きっとある どこ か に ある 0:12 願い が いつ か 叶うまで ひとりじゃない 0:28 負けそう に なるけ…" at bounding box center [549, 239] width 1074 height 400
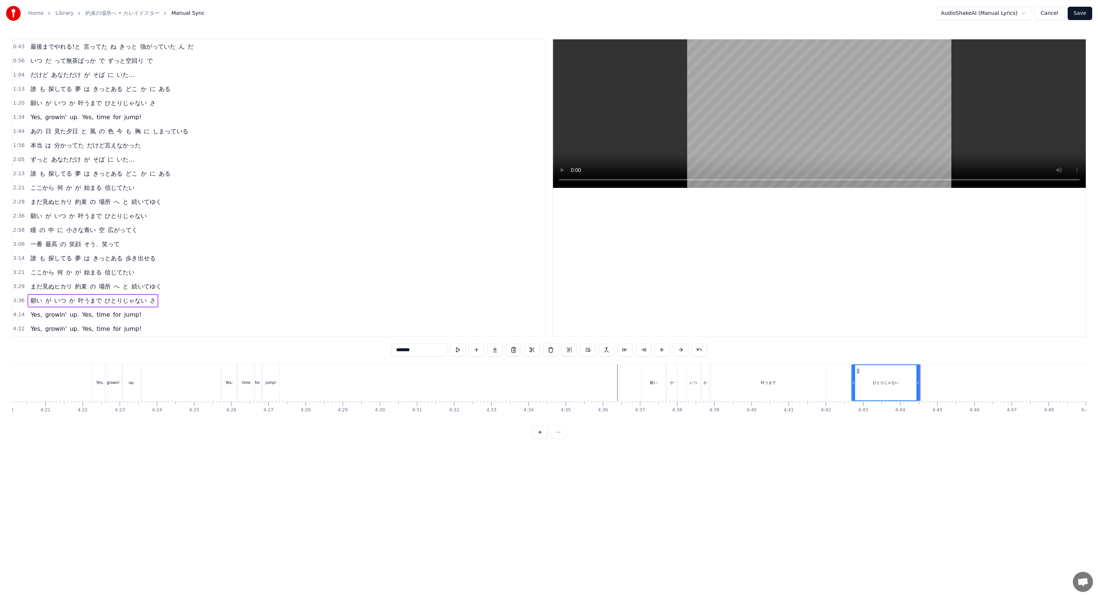
scroll to position [0, 10601]
click at [999, 379] on div "さ" at bounding box center [959, 382] width 250 height 37
type input "*"
drag, startPoint x: 1082, startPoint y: 383, endPoint x: 899, endPoint y: 372, distance: 183.8
click at [899, 372] on div at bounding box center [898, 382] width 3 height 35
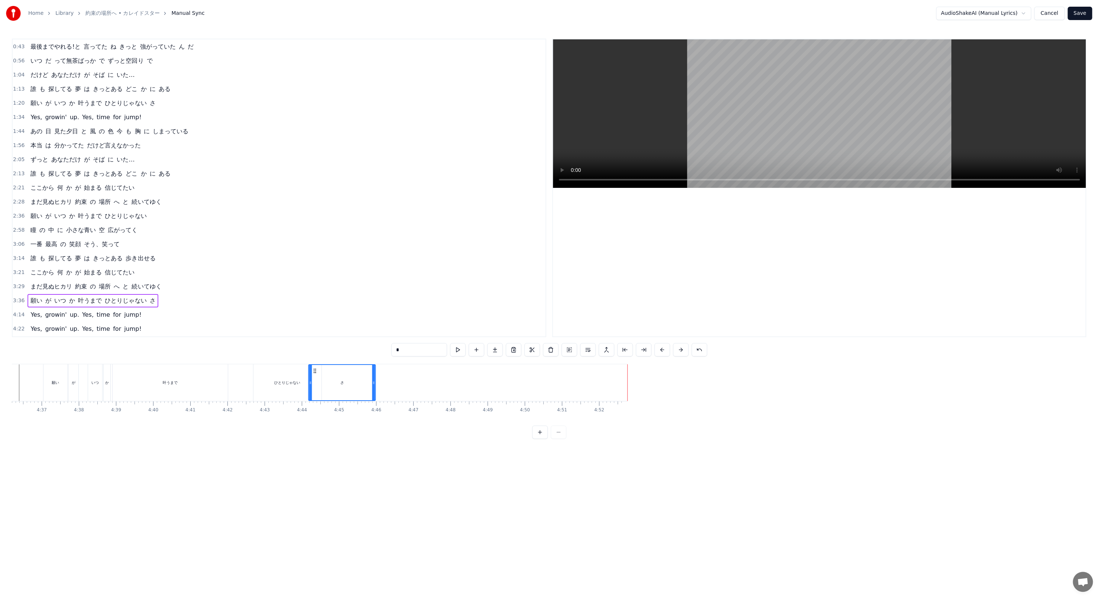
scroll to position [0, 10253]
drag, startPoint x: 1024, startPoint y: 371, endPoint x: 240, endPoint y: 358, distance: 783.5
click at [240, 358] on div "0:04 誰 も が 探してる 夢 は きっとある どこ か に ある 0:12 願い が いつ か 叶うまで ひとりじゃない 0:28 負けそう に なるけ…" at bounding box center [549, 239] width 1074 height 400
click at [462, 350] on button at bounding box center [458, 349] width 16 height 13
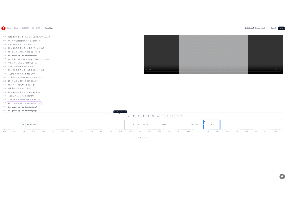
scroll to position [0, 9800]
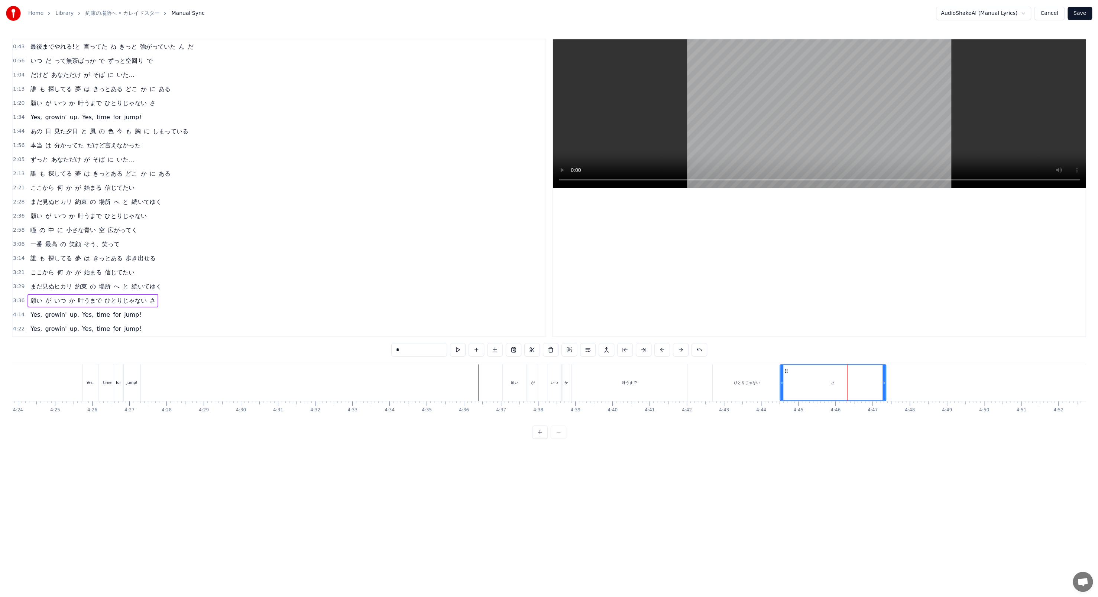
drag, startPoint x: 845, startPoint y: 383, endPoint x: 884, endPoint y: 385, distance: 39.1
click at [884, 385] on icon at bounding box center [883, 383] width 3 height 6
click at [454, 347] on button at bounding box center [458, 349] width 16 height 13
click at [1077, 17] on button "Save" at bounding box center [1079, 13] width 25 height 13
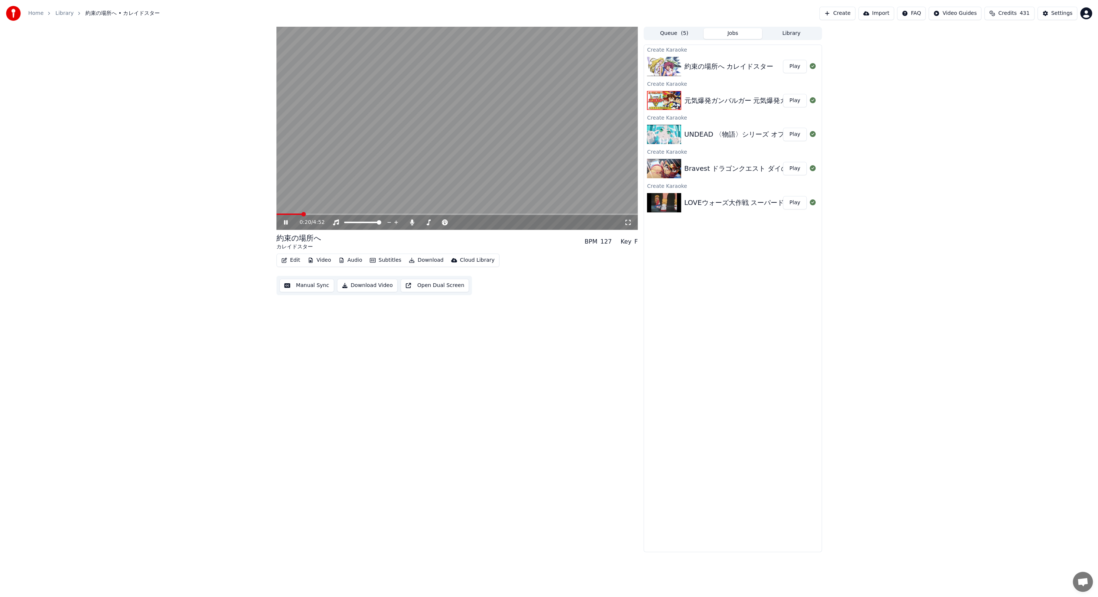
click at [539, 180] on video at bounding box center [456, 128] width 361 height 203
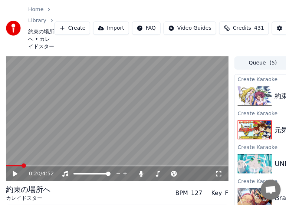
click at [153, 192] on div "約束の場所へ カレイドスター BPM 127 Key F" at bounding box center [117, 194] width 223 height 18
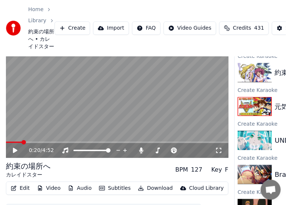
scroll to position [49, 0]
